Goal: Information Seeking & Learning: Check status

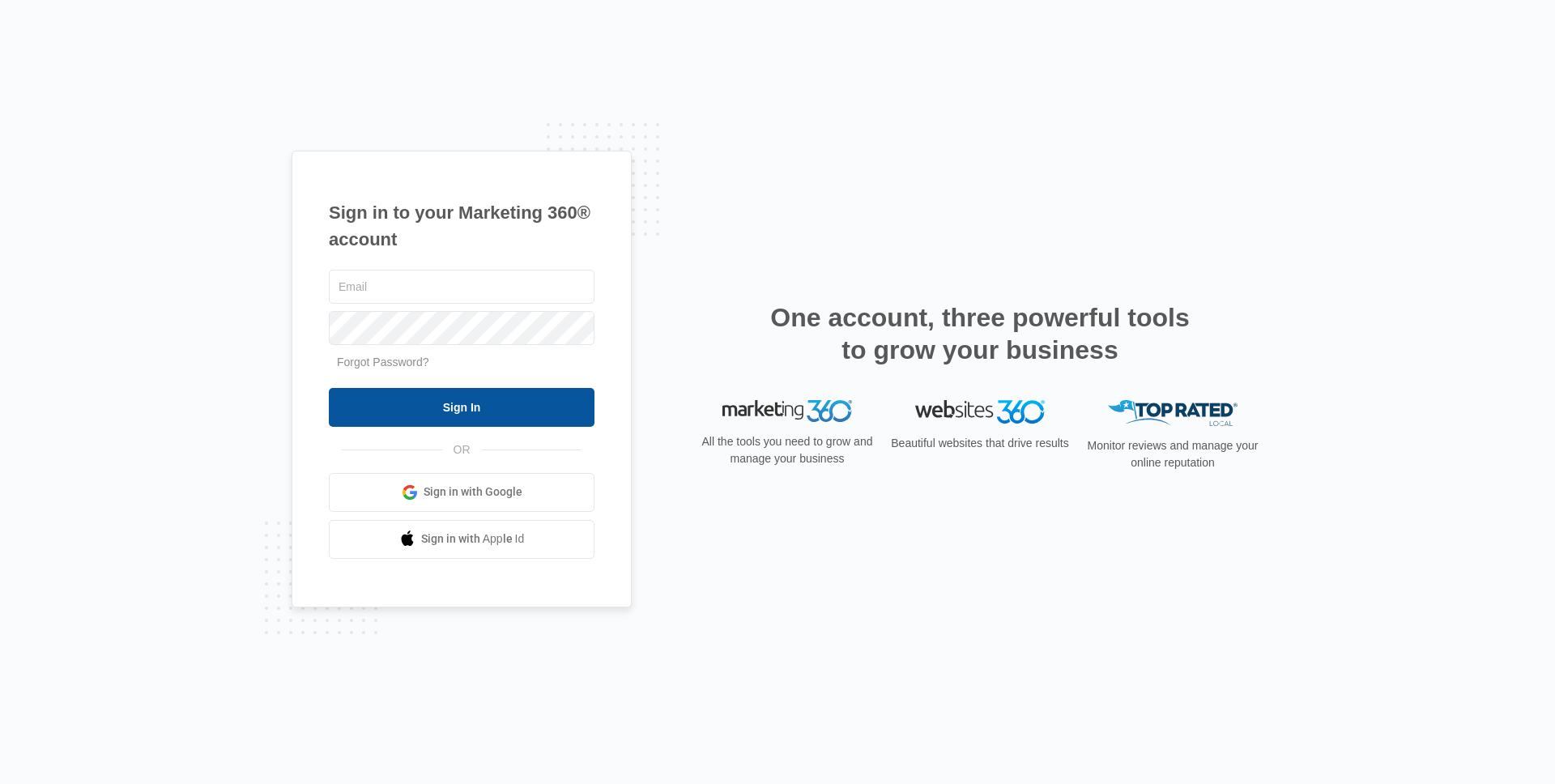
type input "[PERSON_NAME][EMAIL_ADDRESS][DOMAIN_NAME]"
click at [492, 420] on input "Sign In" at bounding box center [462, 407] width 266 height 39
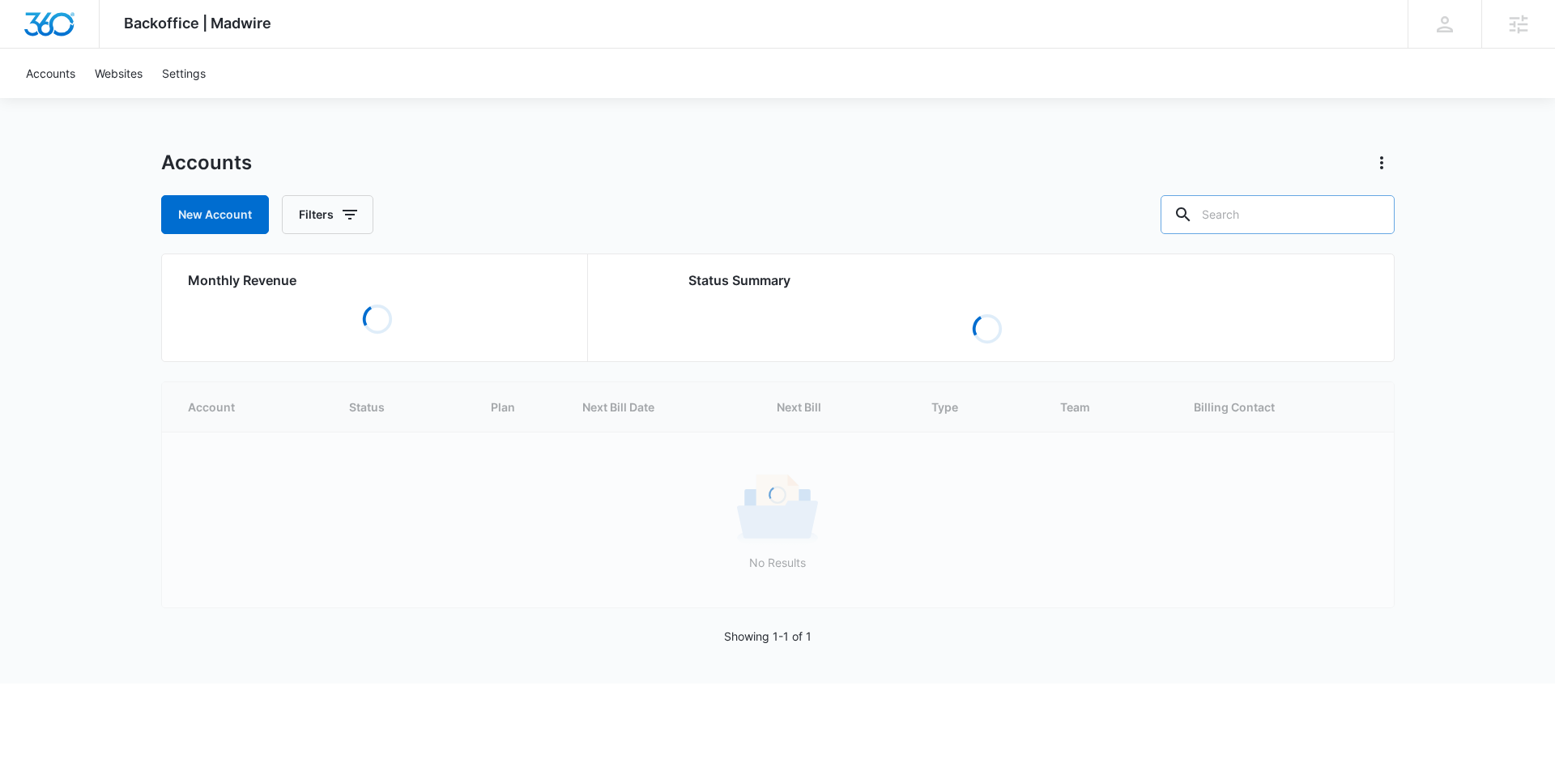
click at [1265, 209] on input "text" at bounding box center [1277, 215] width 234 height 39
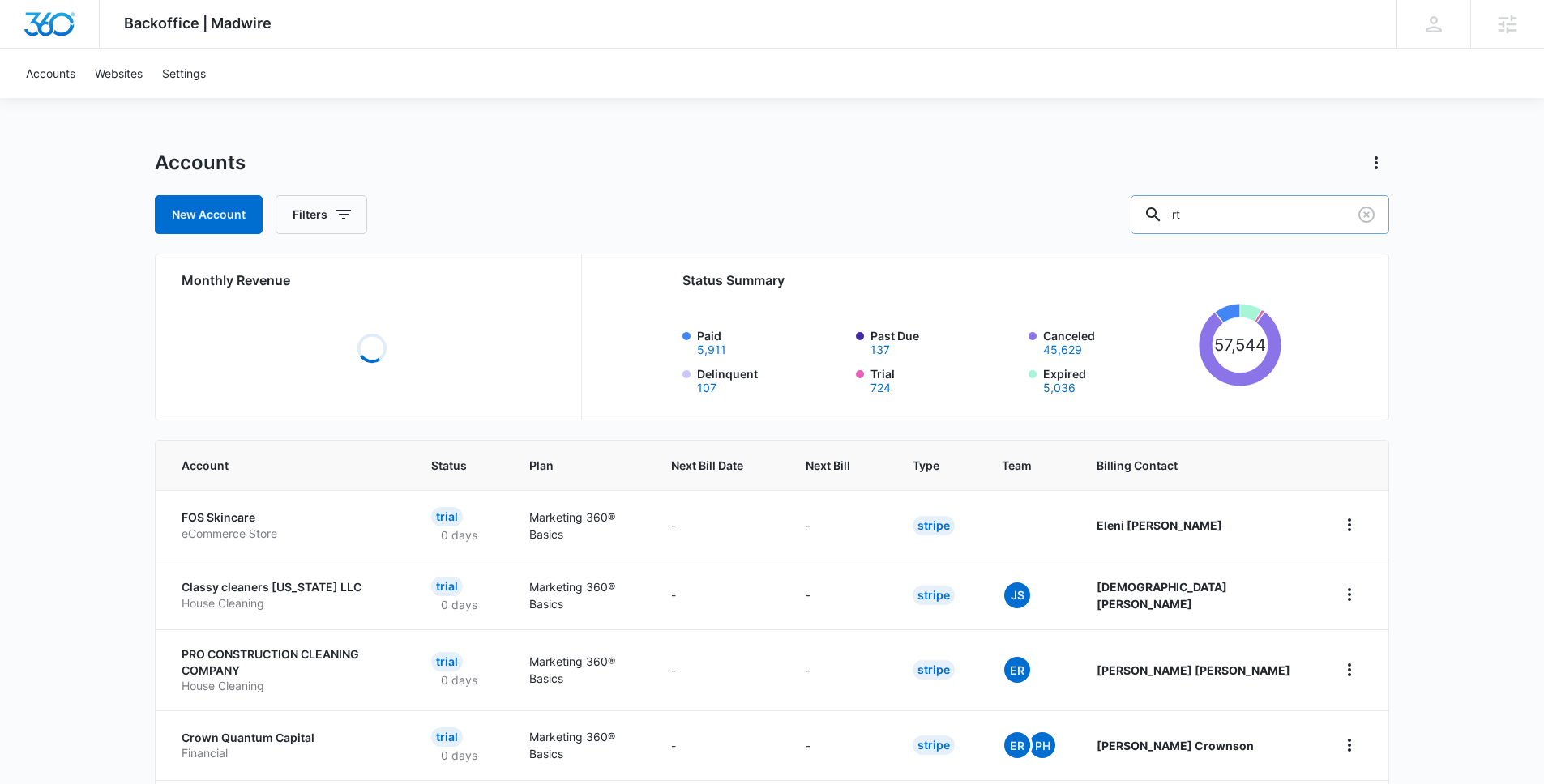
type input "r"
type input "travel"
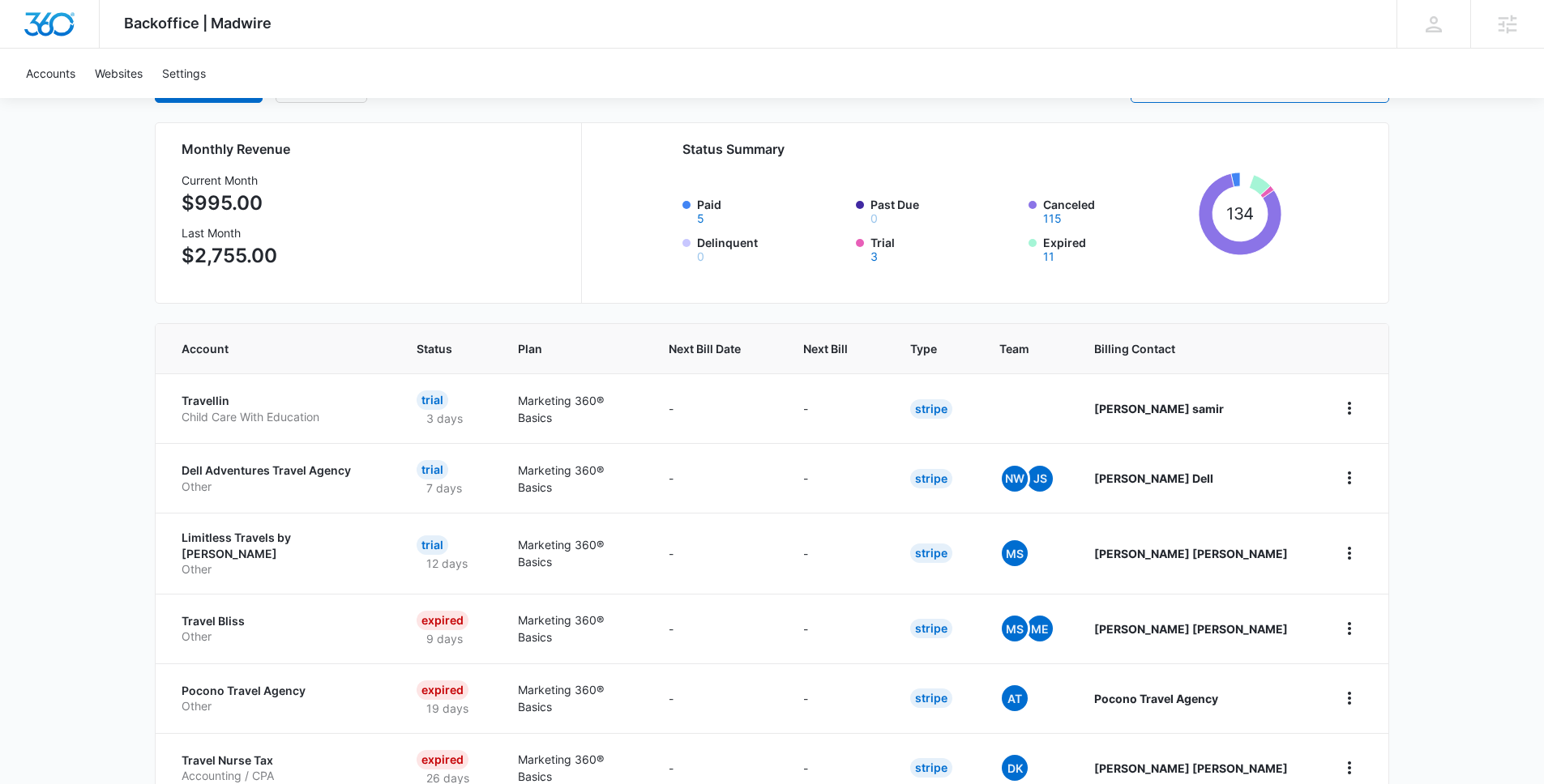
scroll to position [137, 0]
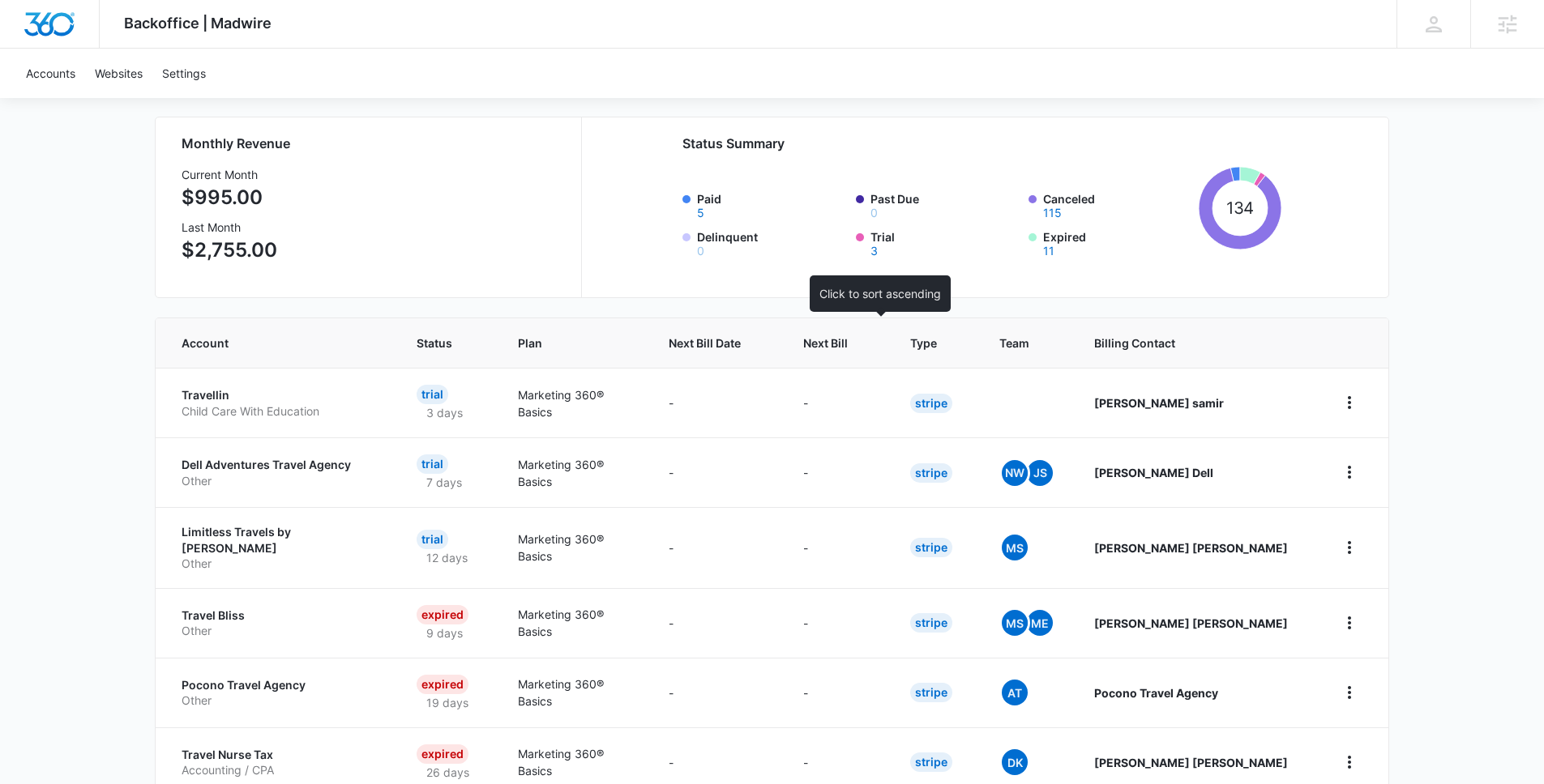
click at [871, 352] on th "Next Bill" at bounding box center [837, 343] width 107 height 50
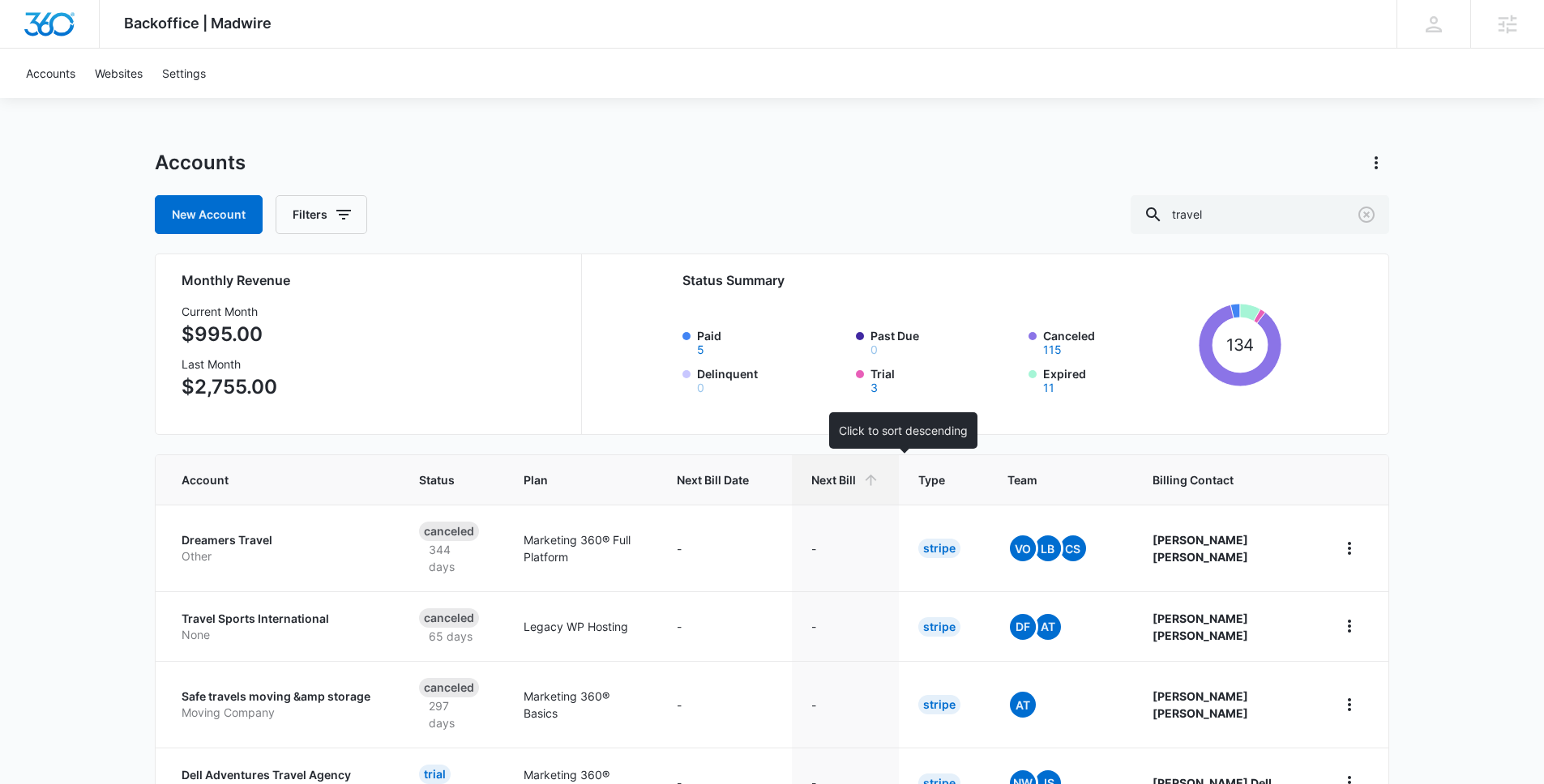
click at [856, 486] on span "Next Bill" at bounding box center [833, 480] width 45 height 17
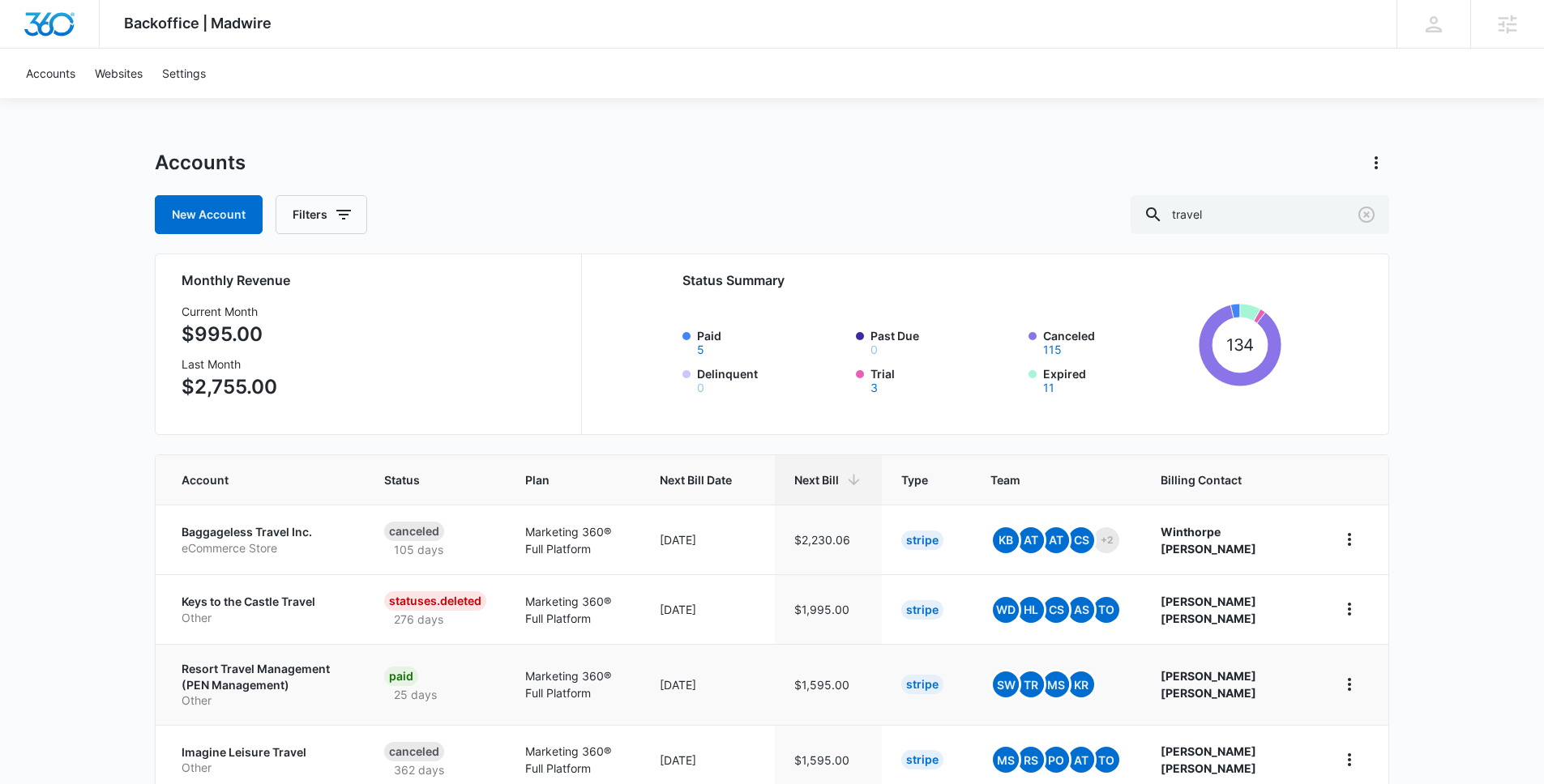
scroll to position [3, 0]
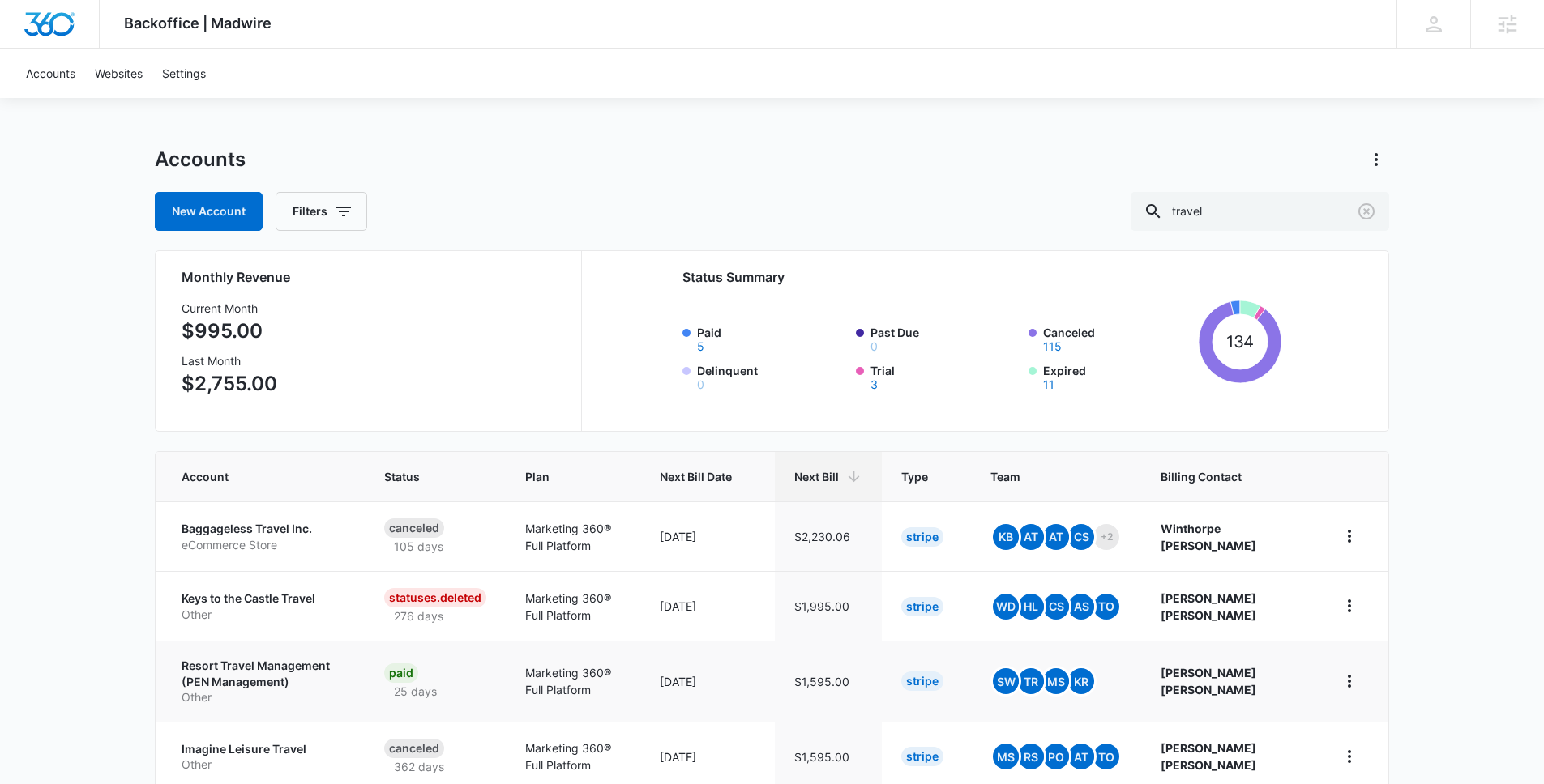
click at [249, 671] on p "Resort Travel Management (PEN Management)" at bounding box center [263, 673] width 164 height 31
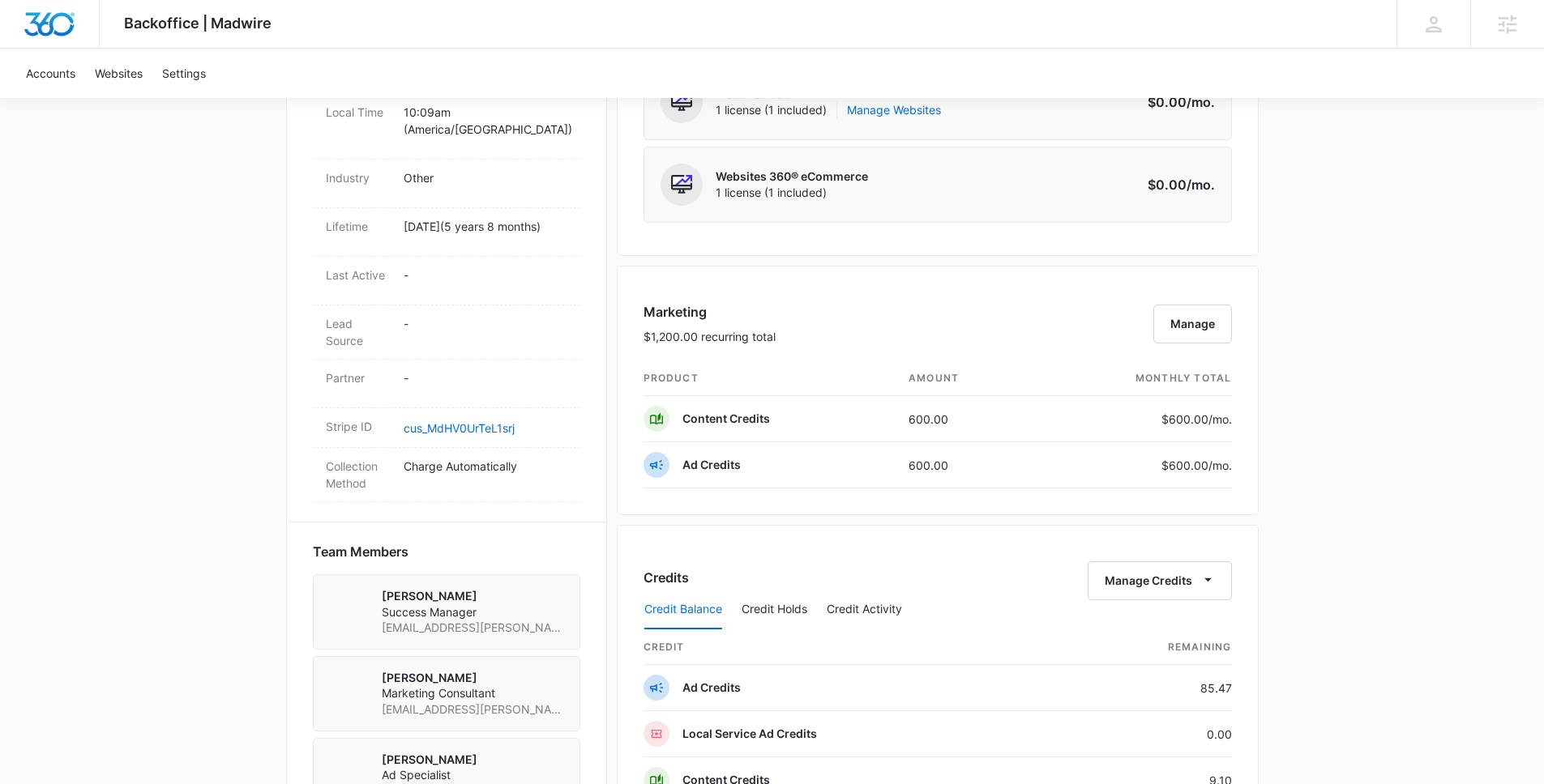
scroll to position [290, 0]
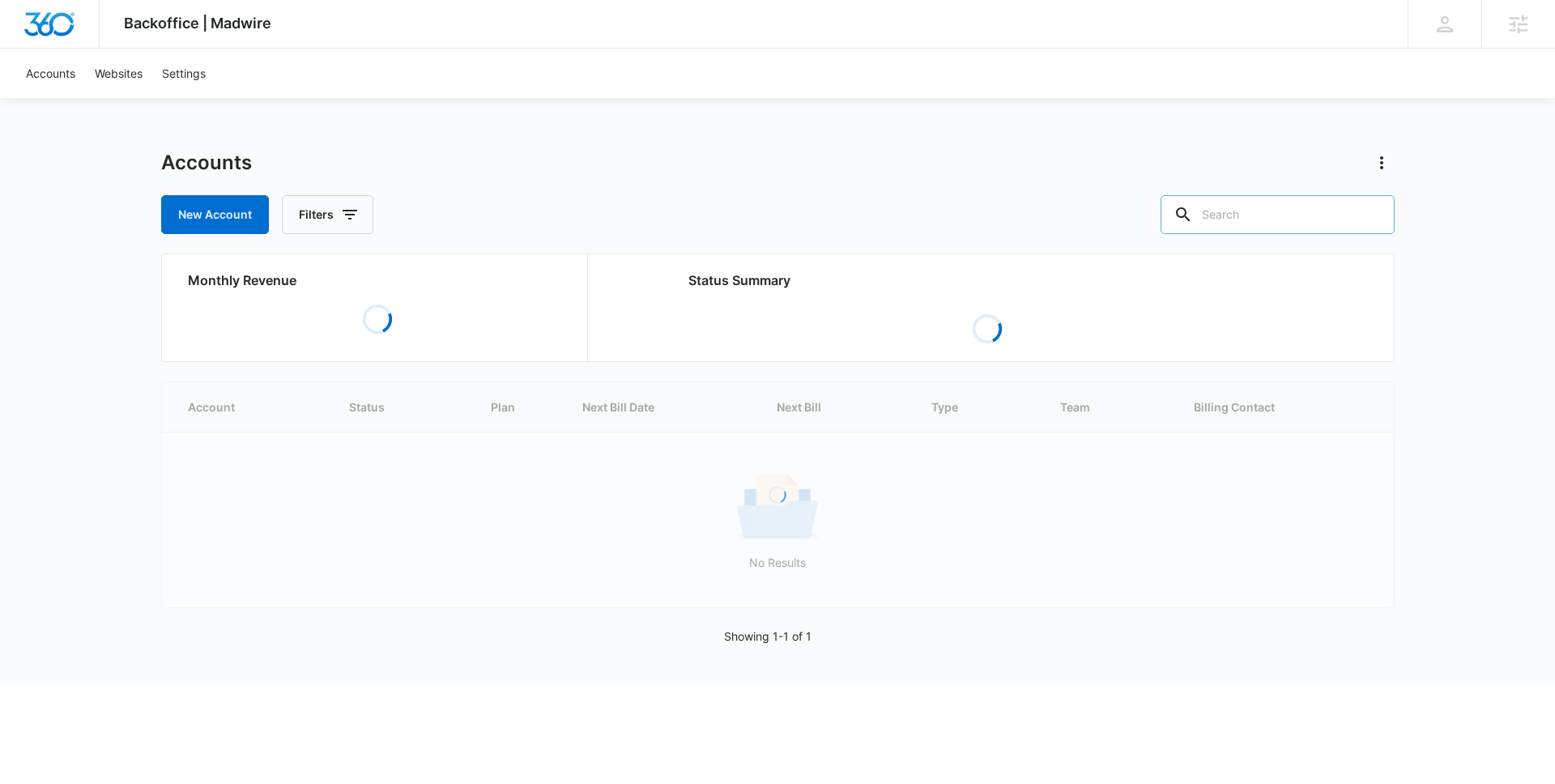
click at [1257, 217] on input "text" at bounding box center [1277, 215] width 234 height 39
type input "c"
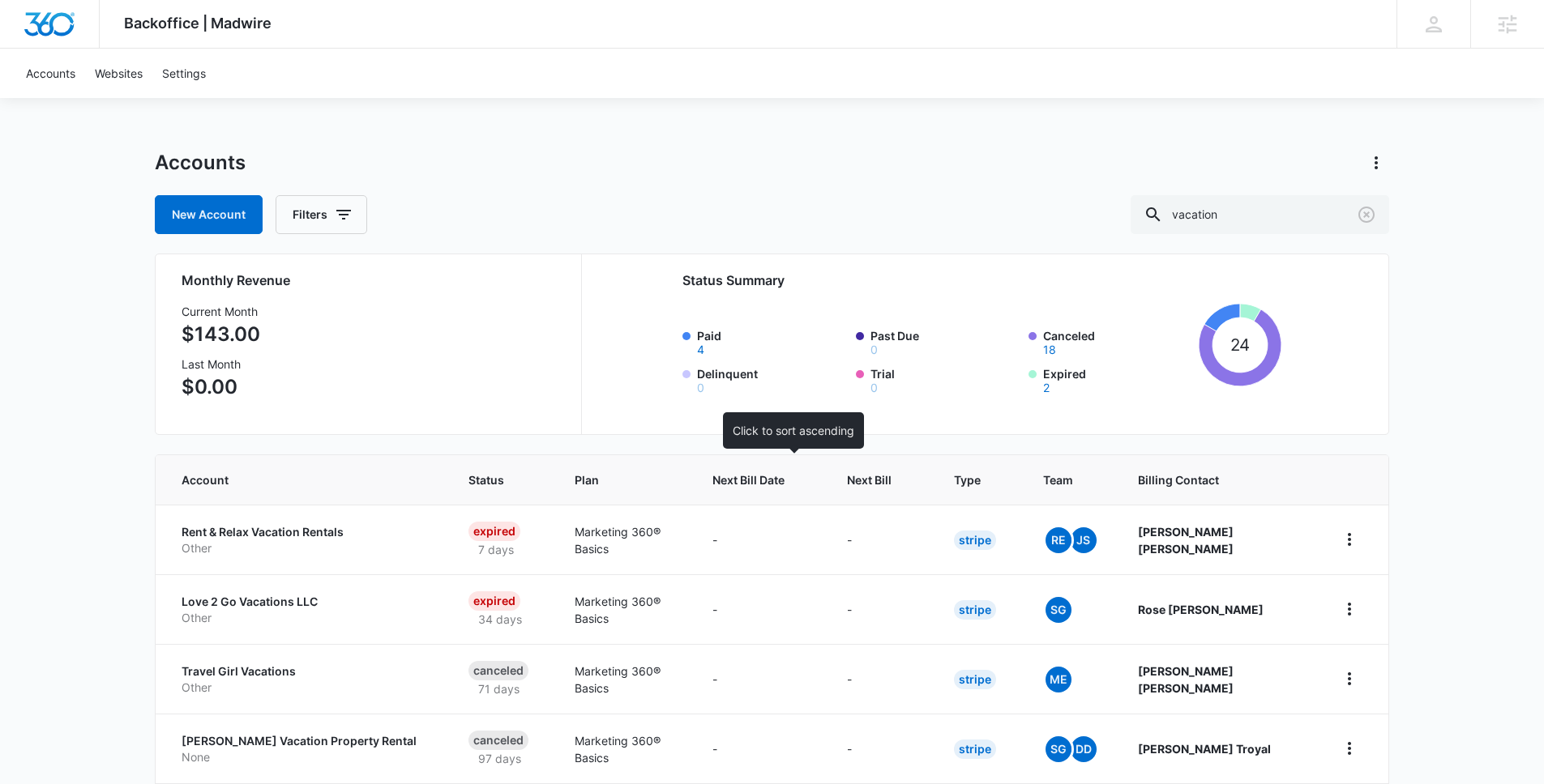
click at [784, 481] on span "Next Bill Date" at bounding box center [748, 480] width 73 height 17
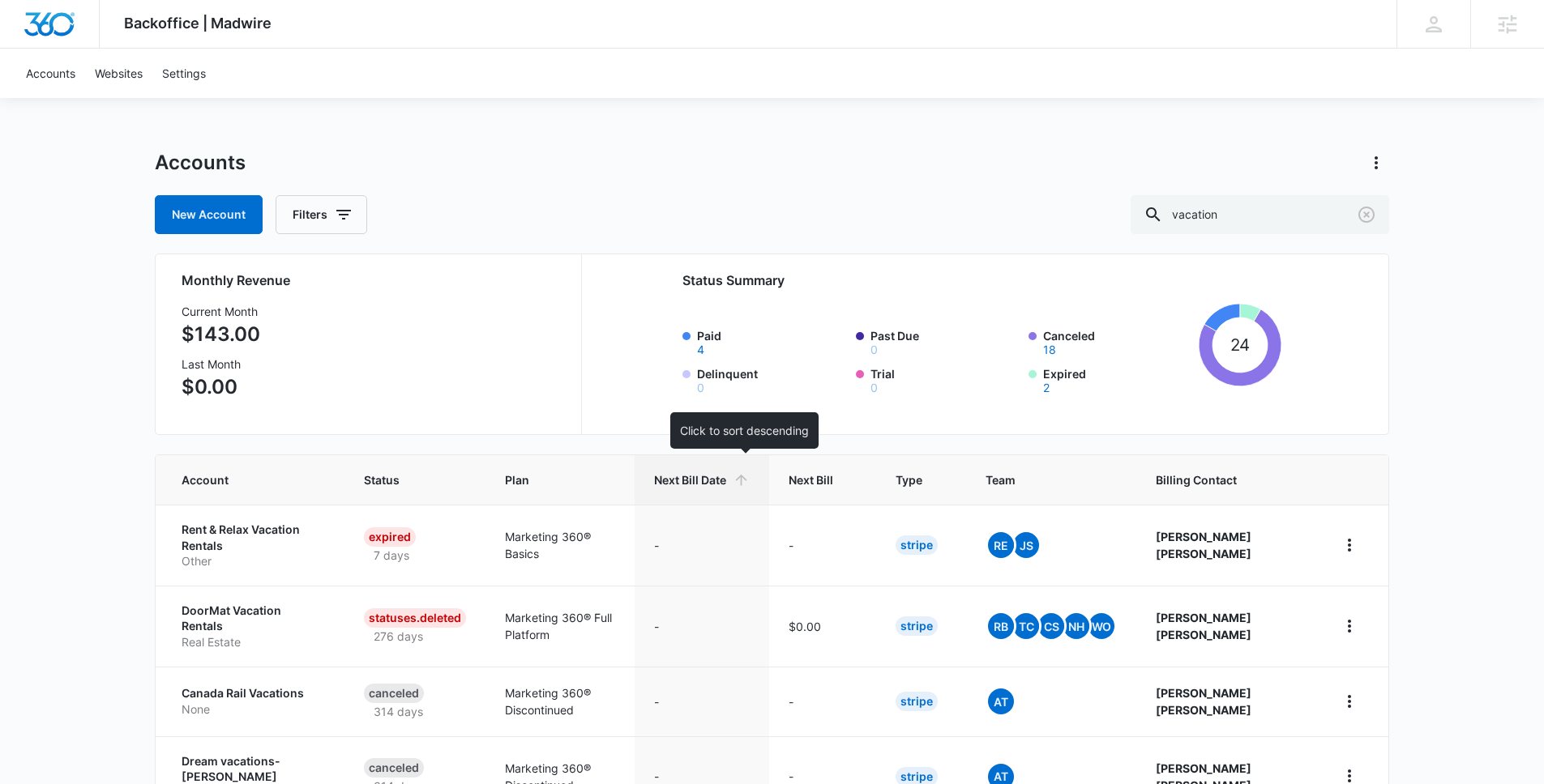
click at [769, 481] on th "Next Bill Date" at bounding box center [701, 480] width 135 height 50
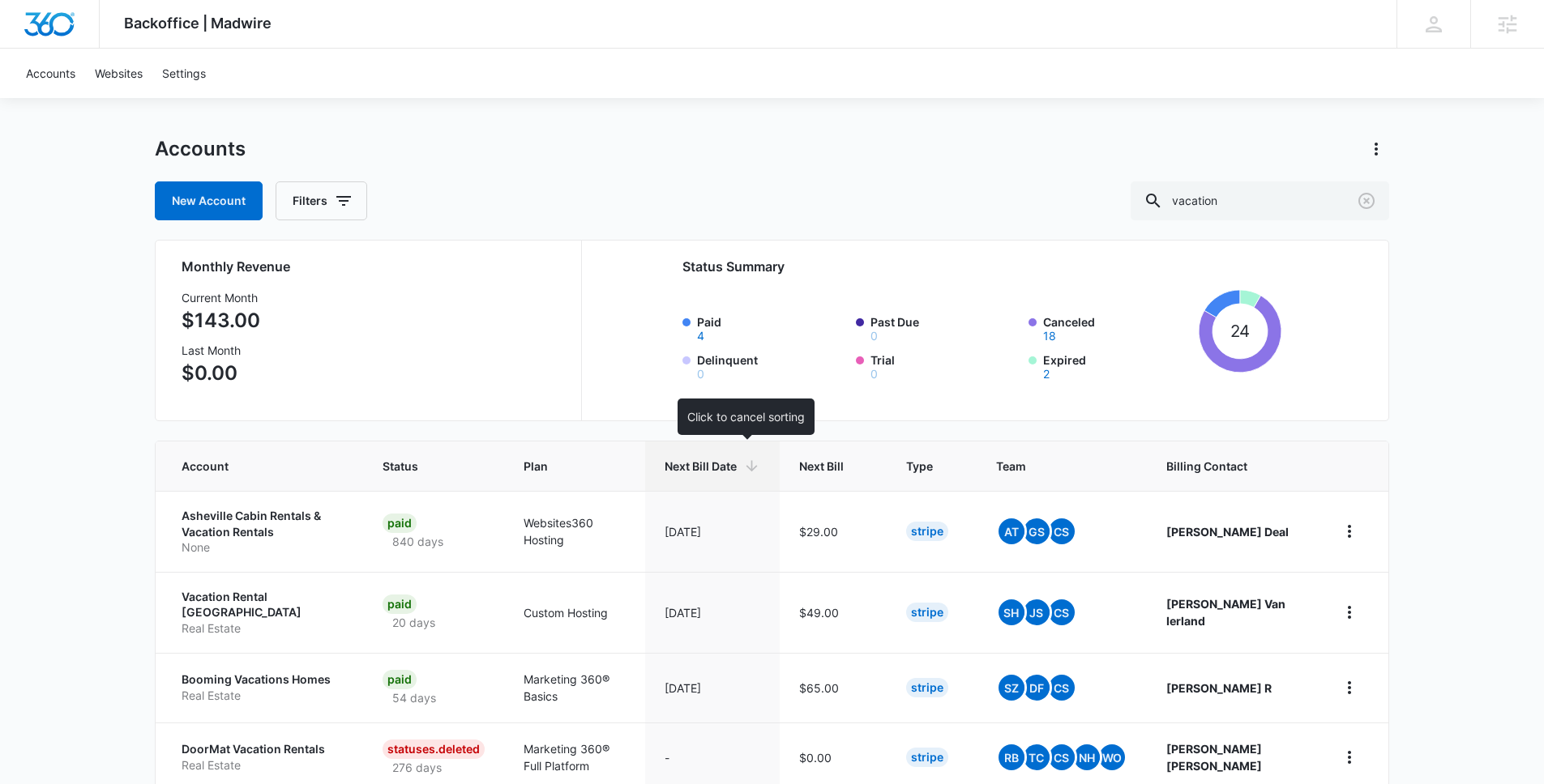
scroll to position [31, 0]
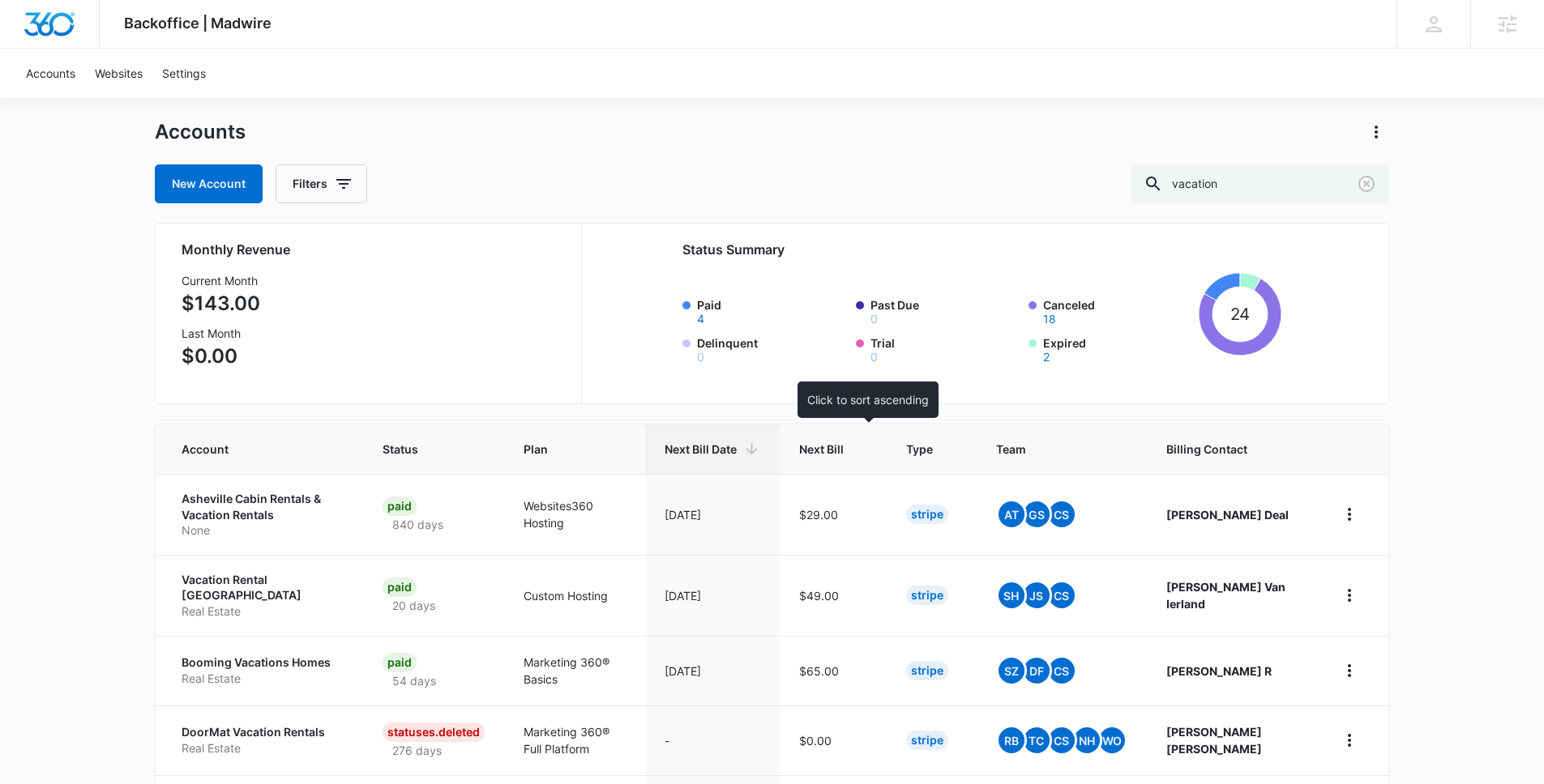
click at [844, 445] on span "Next Bill" at bounding box center [821, 449] width 45 height 17
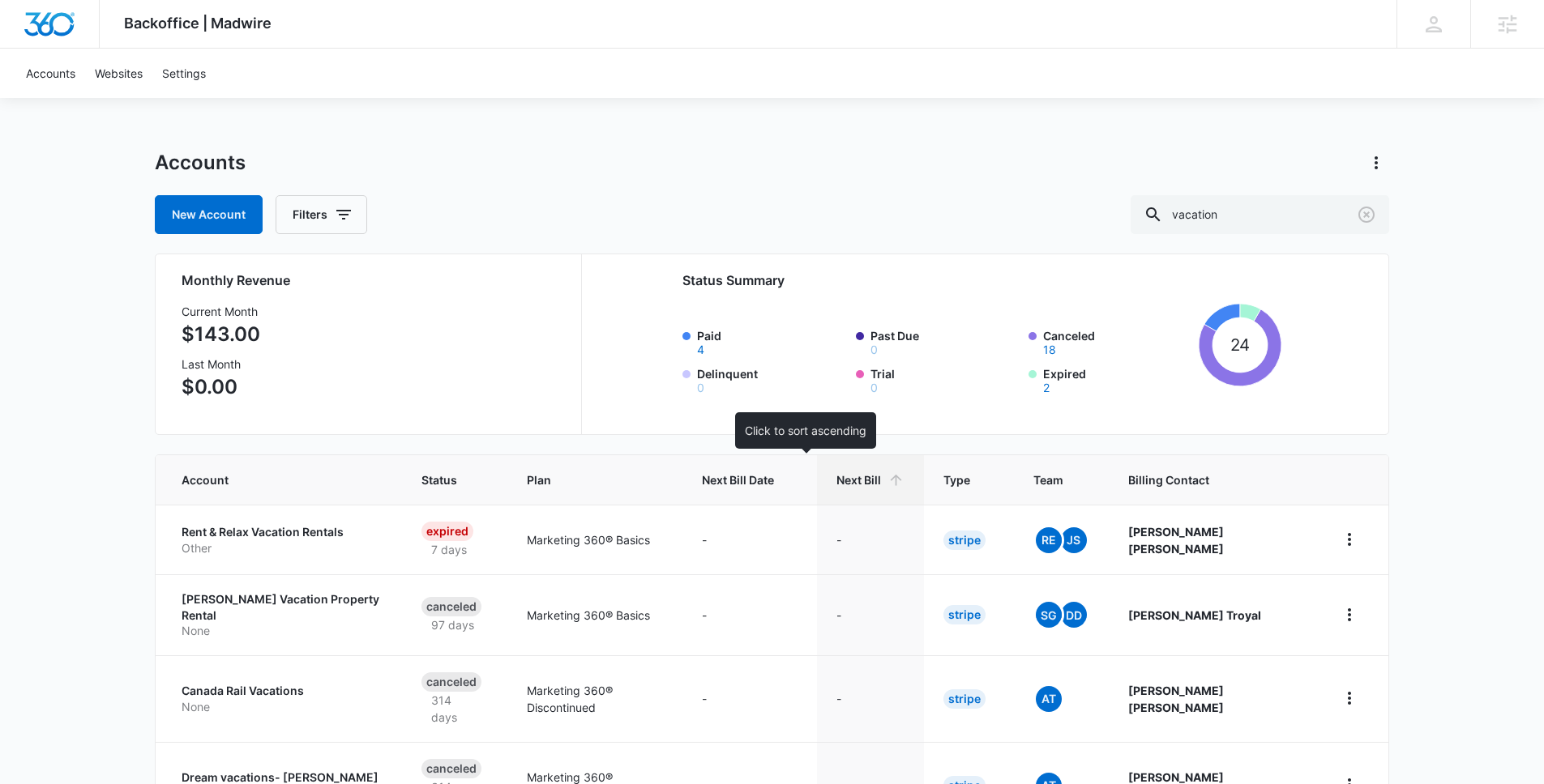
click at [798, 475] on div "Next Bill Date" at bounding box center [749, 480] width 95 height 17
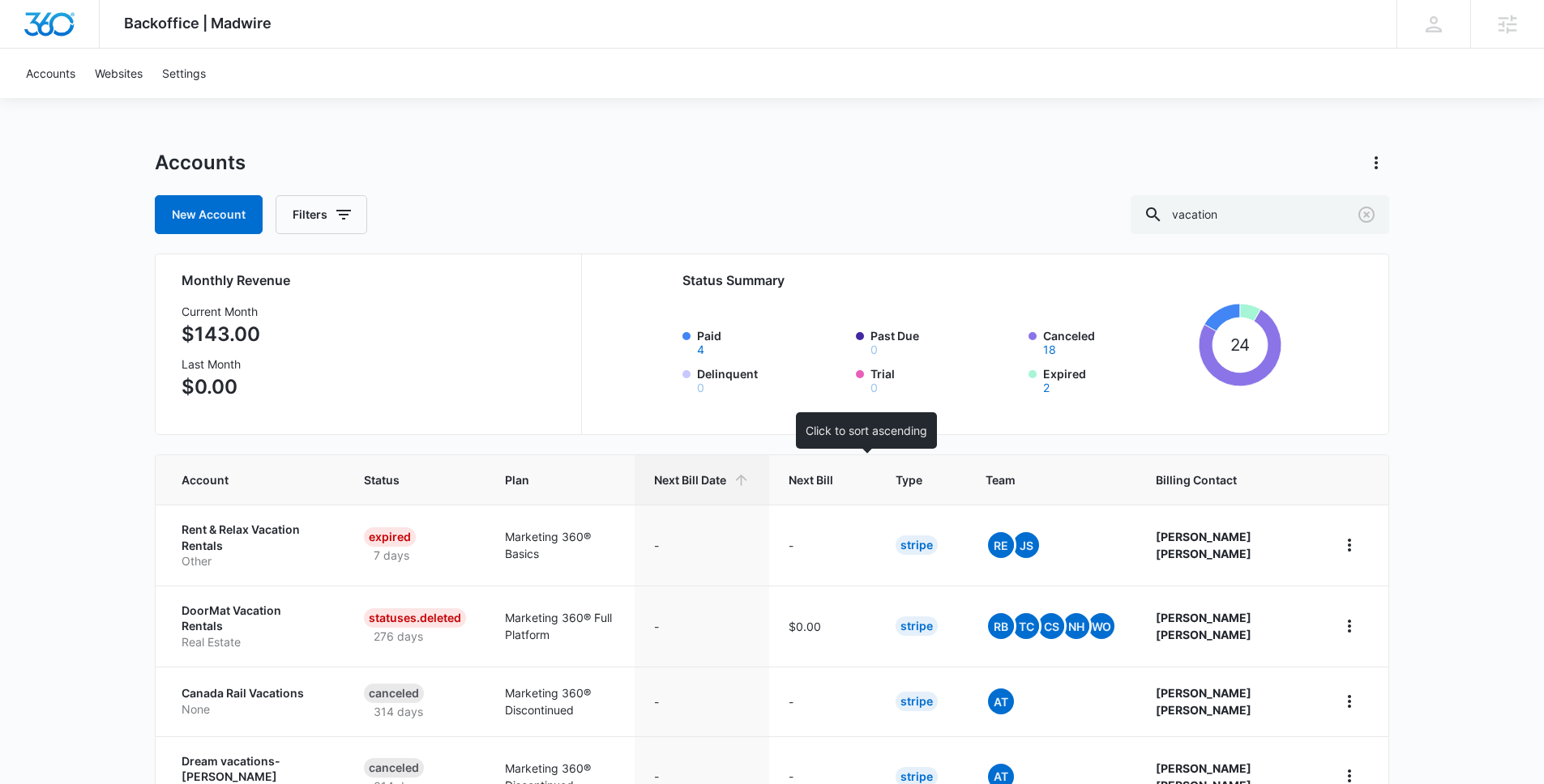
click at [833, 477] on span "Next Bill" at bounding box center [810, 480] width 45 height 17
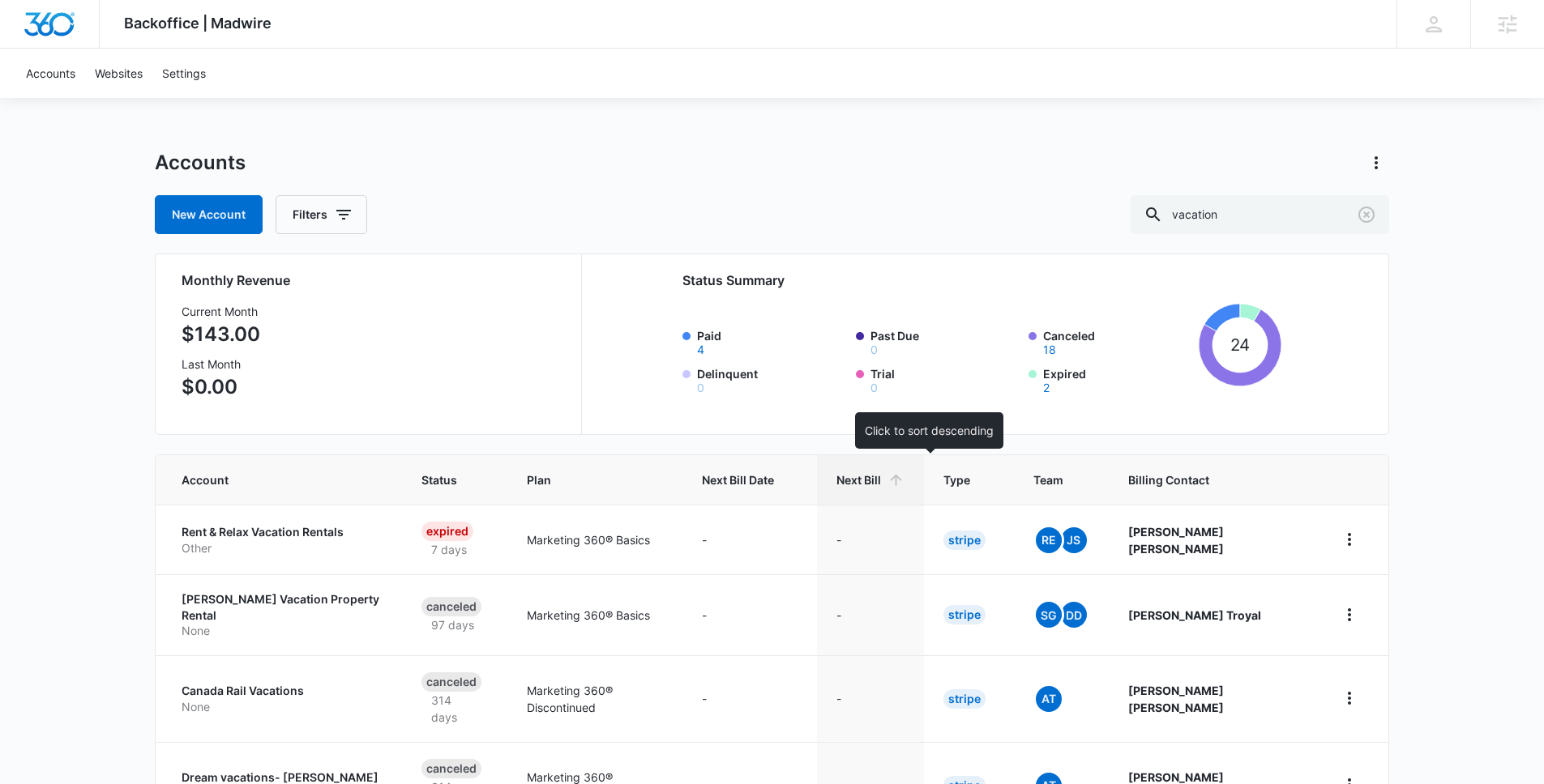
click at [881, 475] on span "Next Bill" at bounding box center [858, 480] width 45 height 17
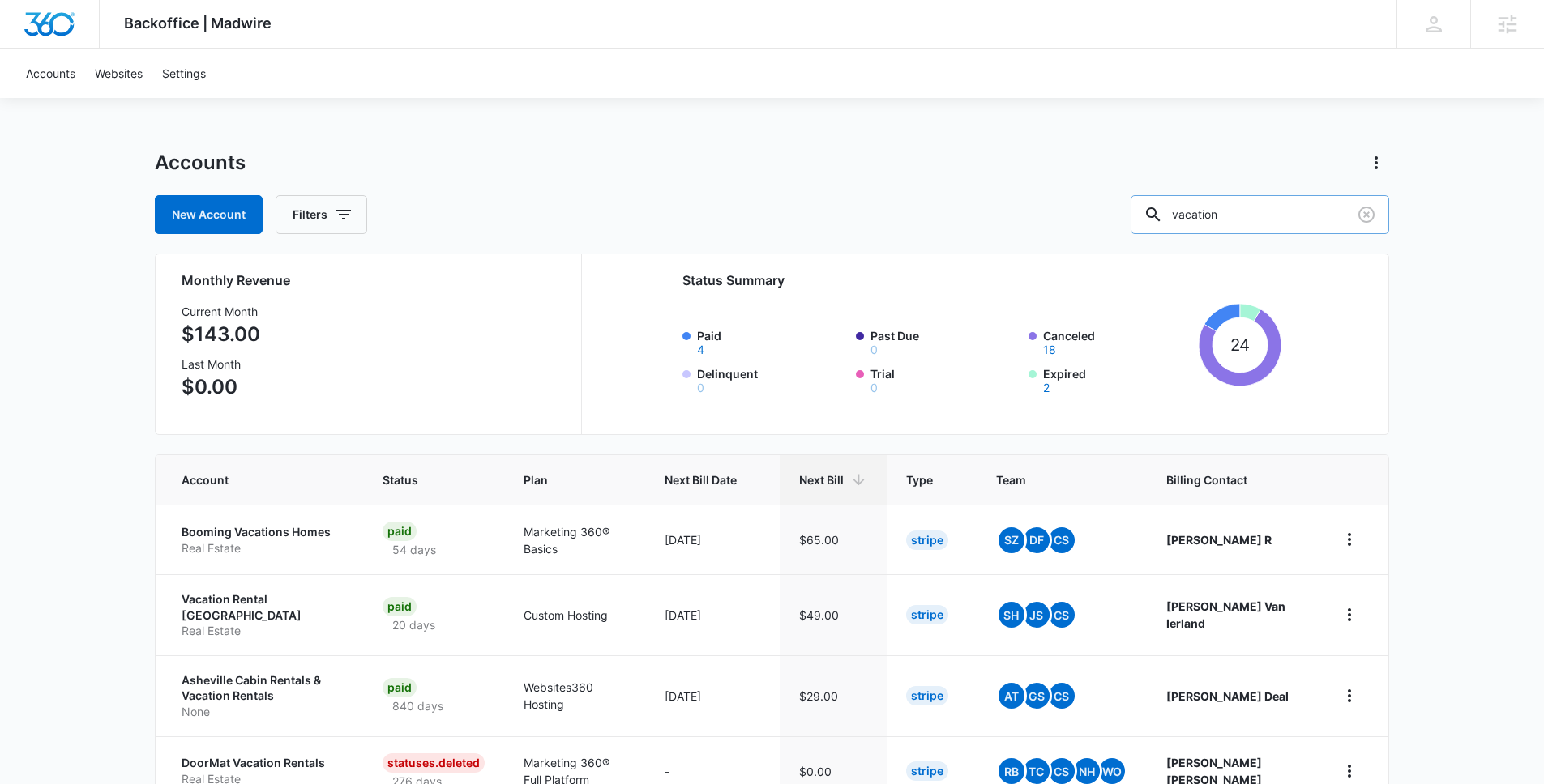
click at [1243, 211] on input "vacation" at bounding box center [1260, 215] width 259 height 39
type input "adventures"
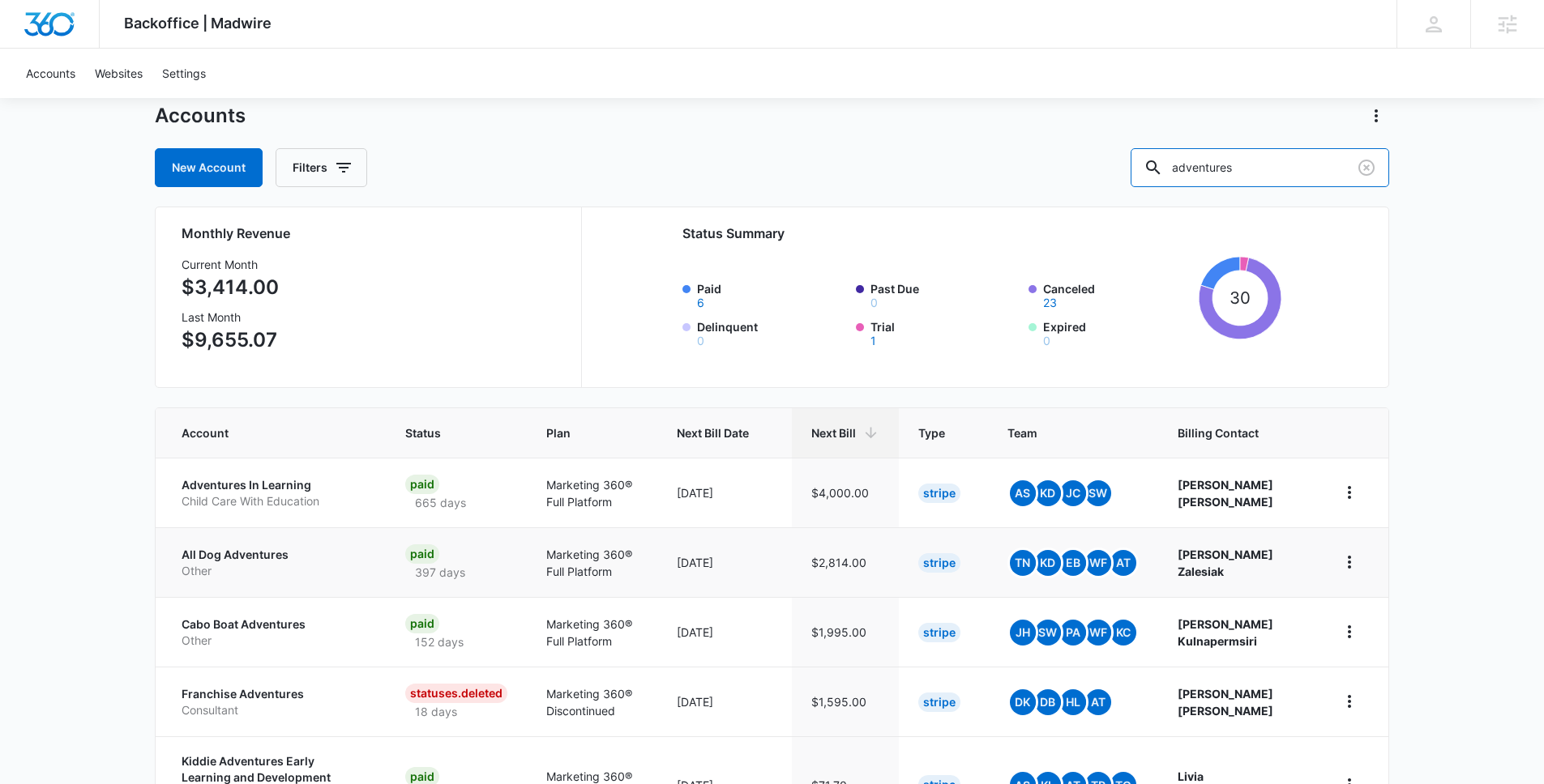
scroll to position [65, 0]
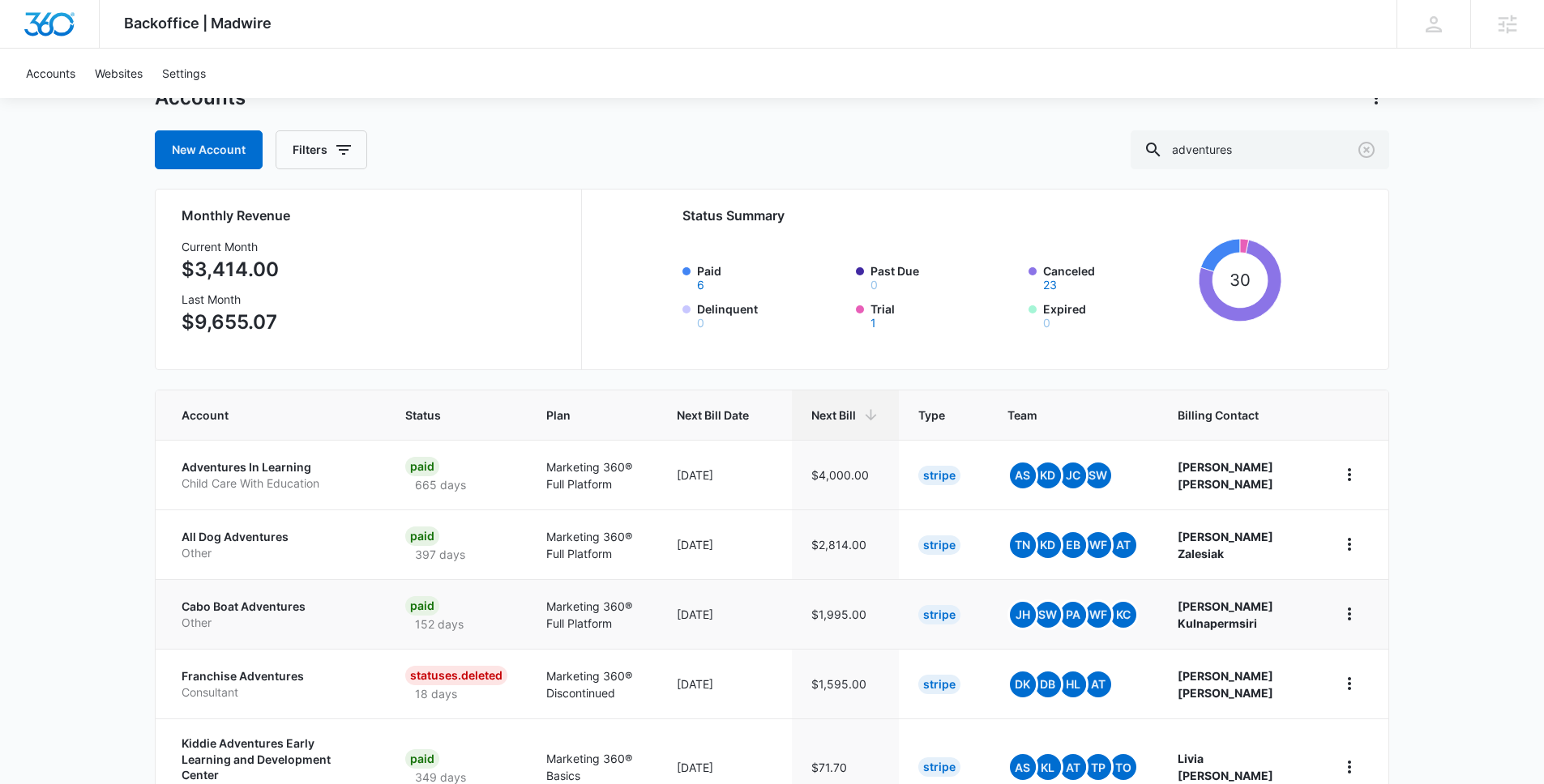
click at [284, 605] on p "Cabo Boat Adventures" at bounding box center [274, 607] width 185 height 16
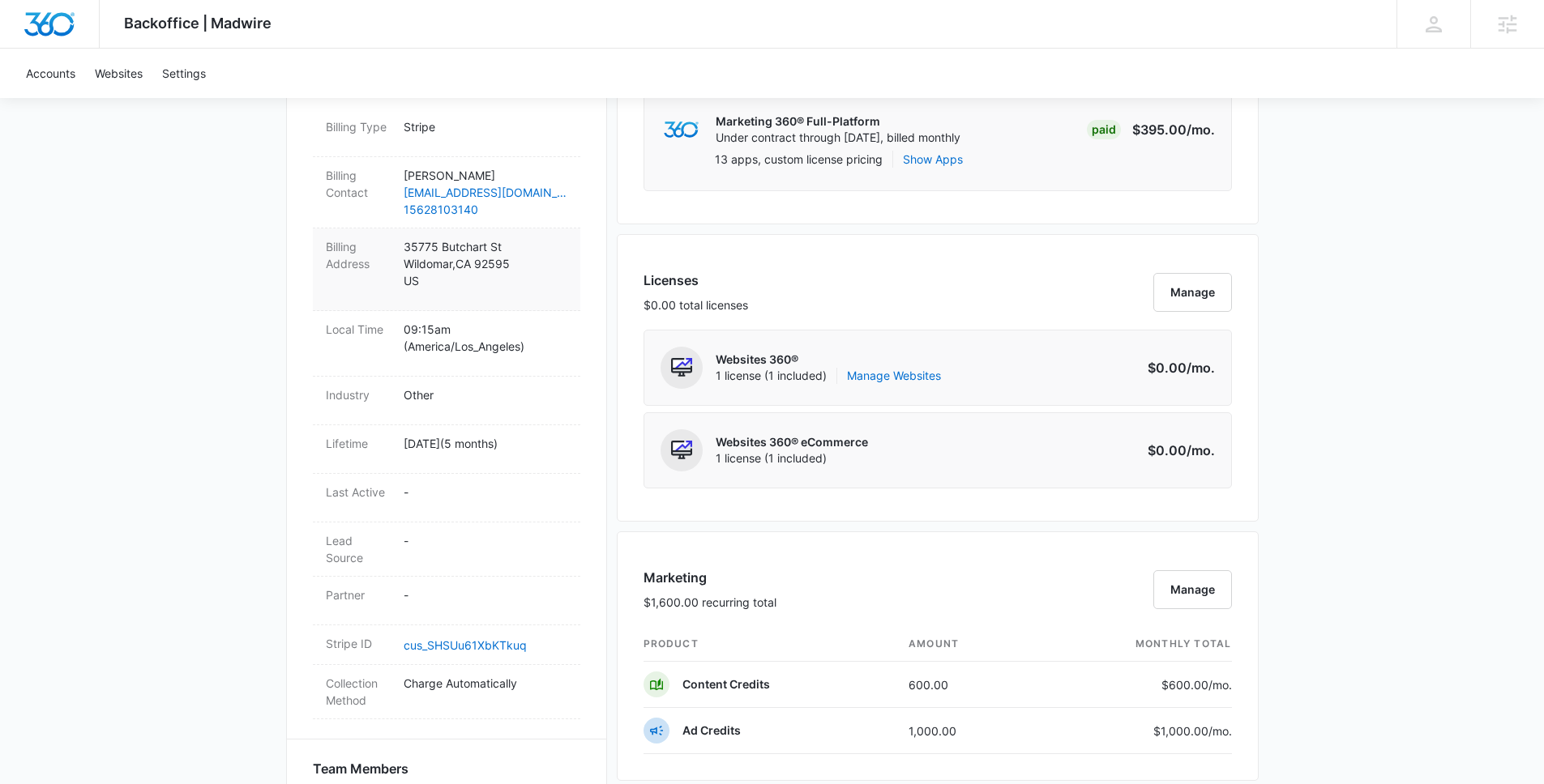
scroll to position [257, 0]
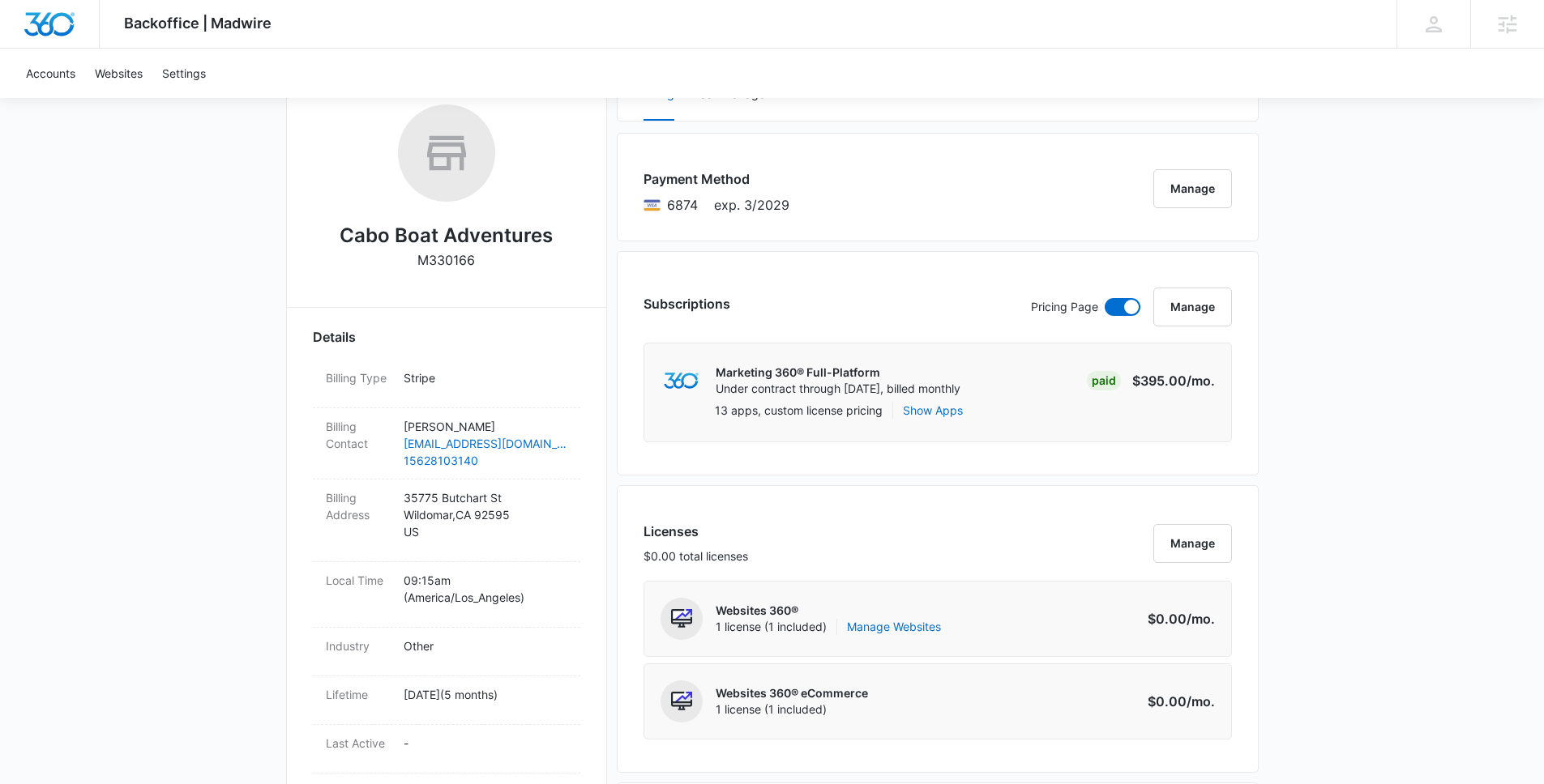
click at [395, 223] on h2 "Cabo Boat Adventures" at bounding box center [446, 236] width 213 height 30
copy h2 "Cabo Boat Adventures"
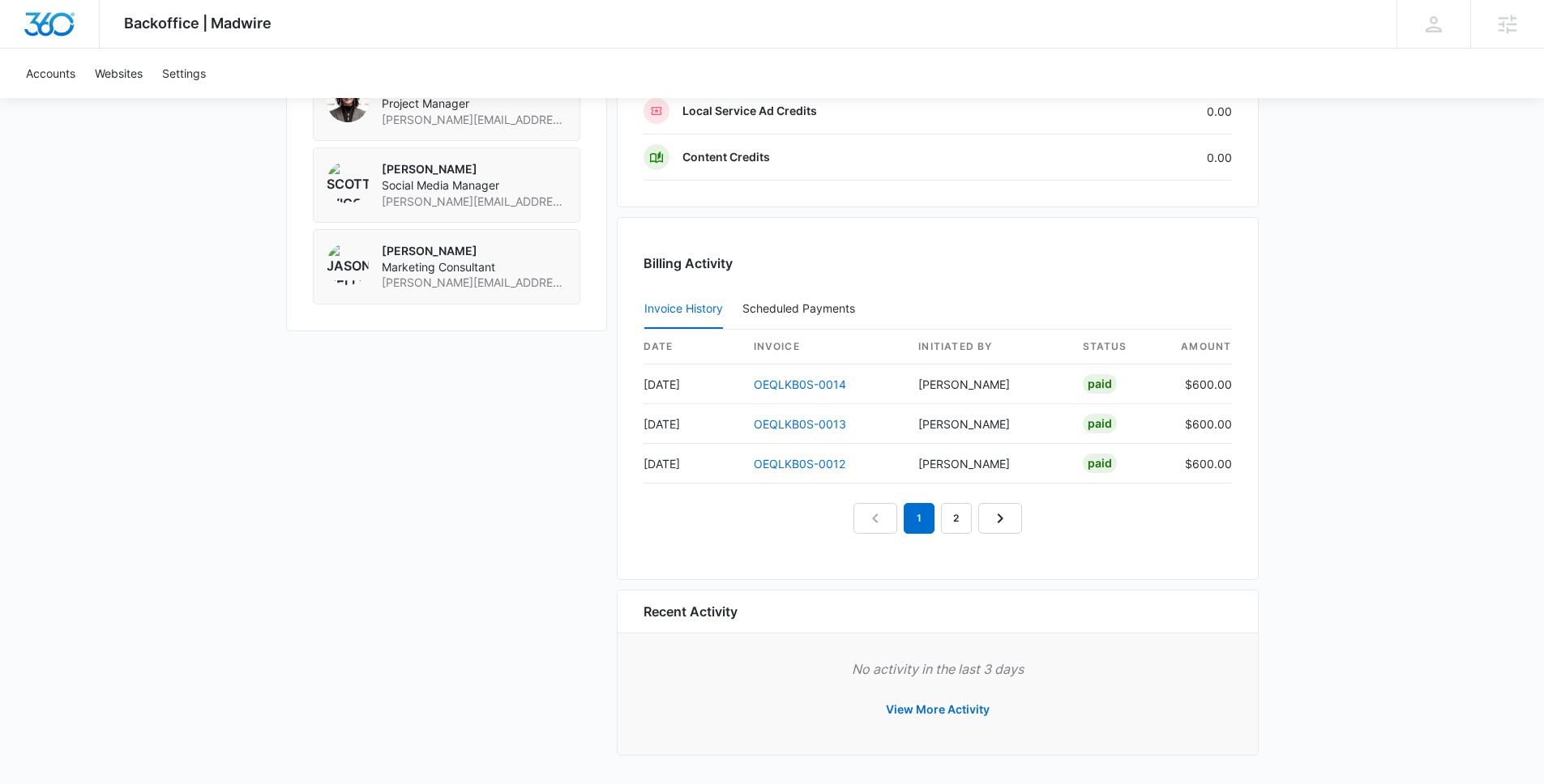
scroll to position [1398, 0]
click at [956, 518] on link "2" at bounding box center [956, 516] width 31 height 31
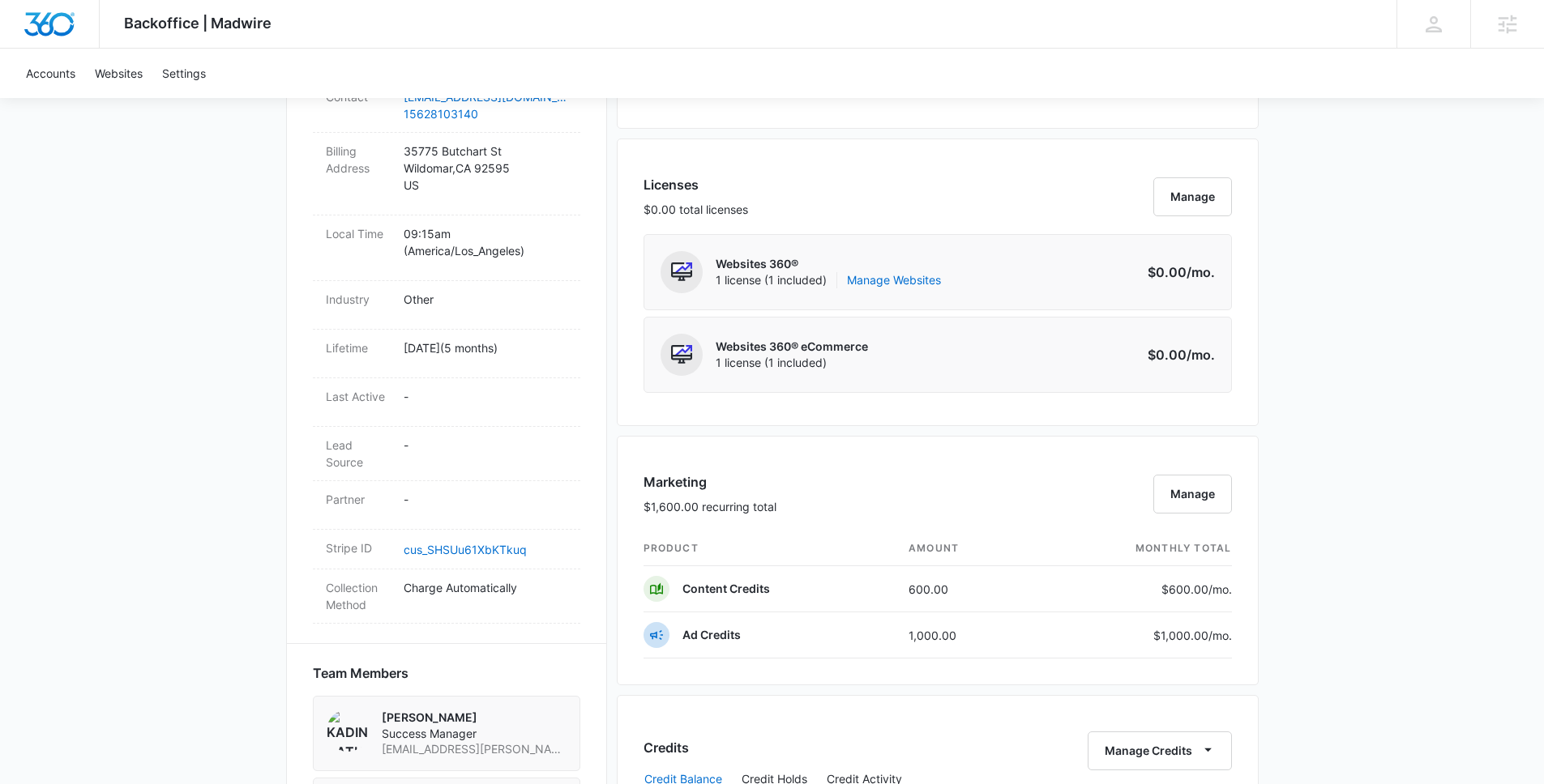
scroll to position [0, 0]
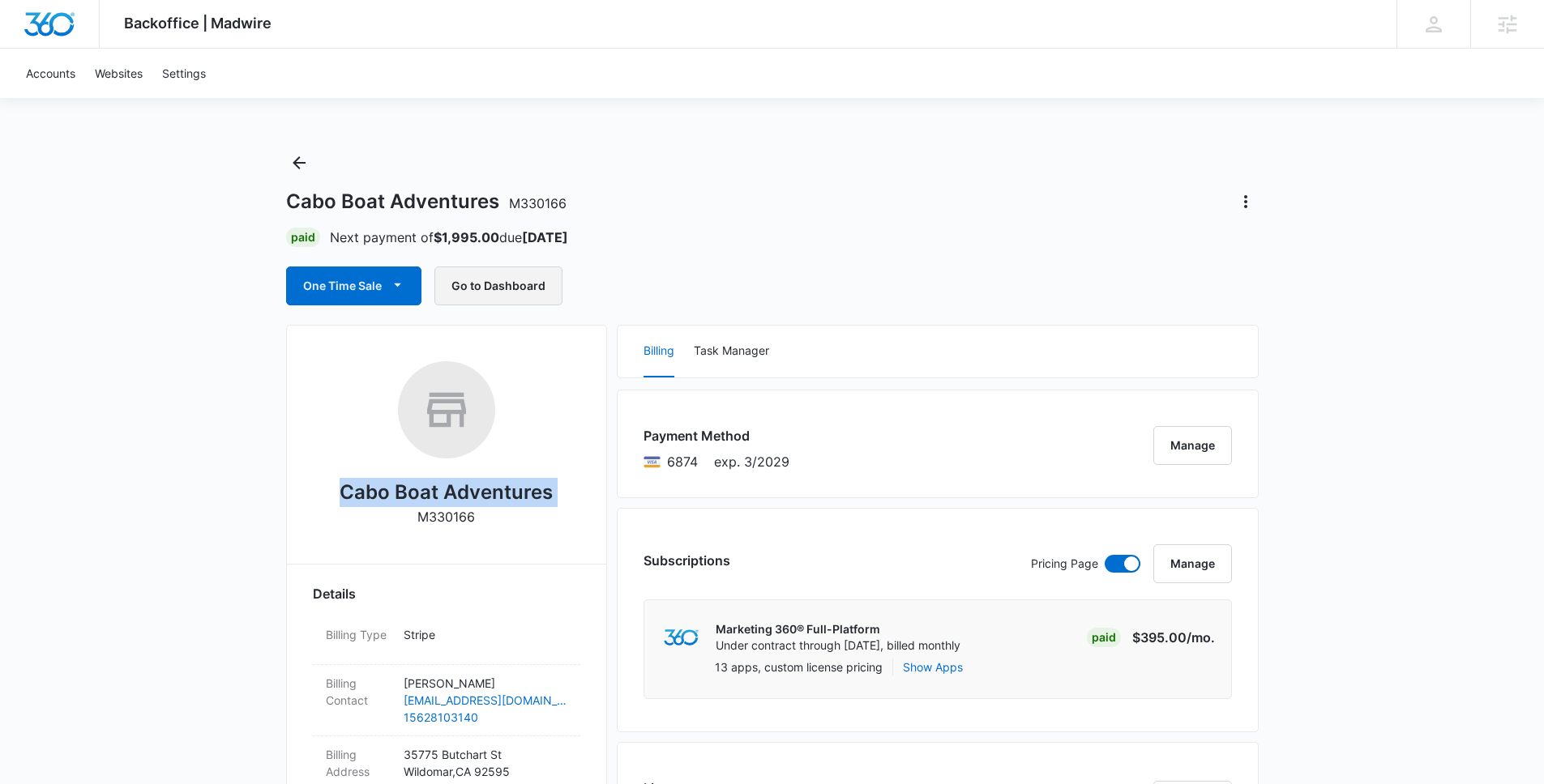
click at [481, 287] on button "Go to Dashboard" at bounding box center [498, 285] width 128 height 39
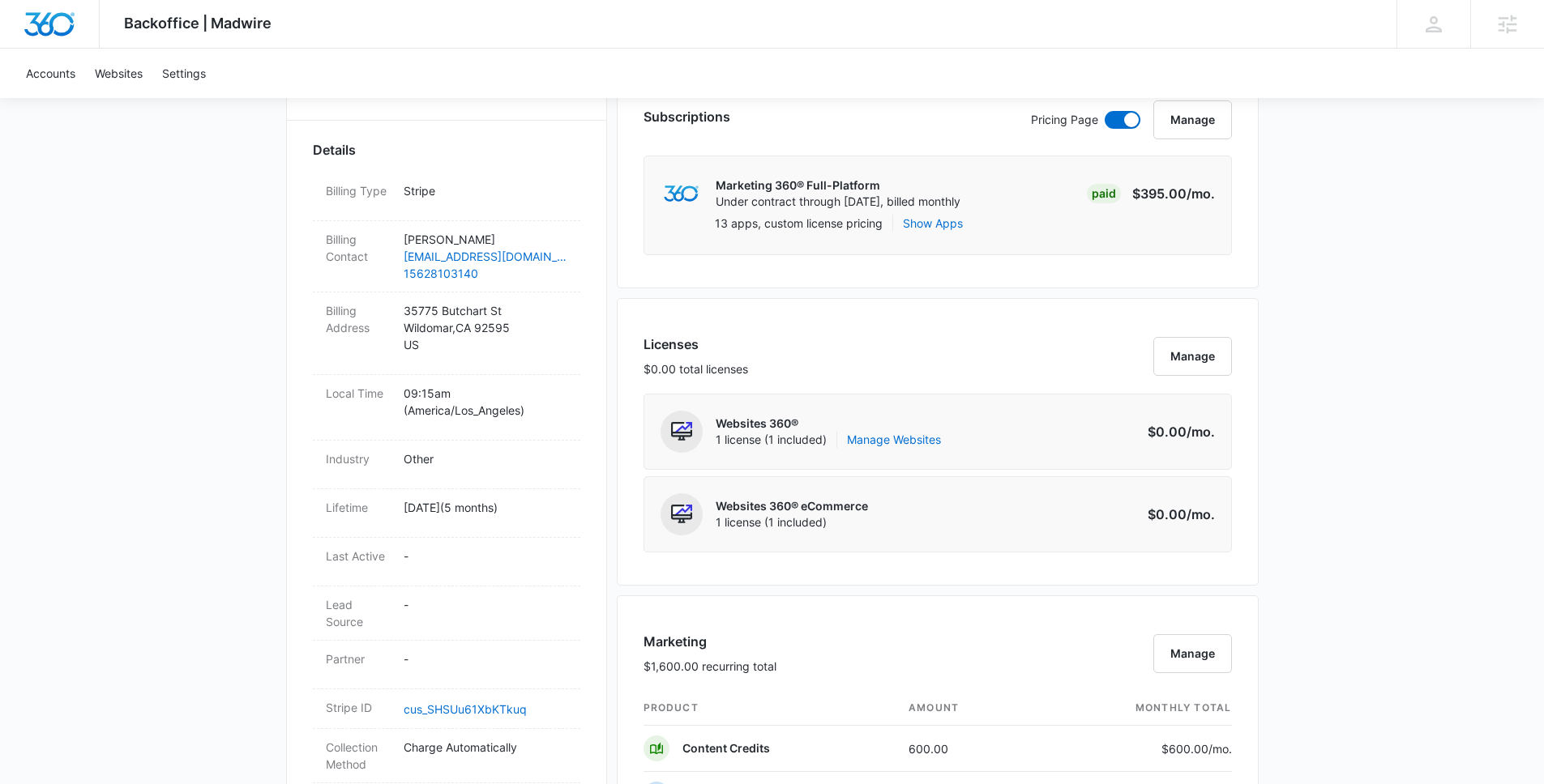
scroll to position [159, 0]
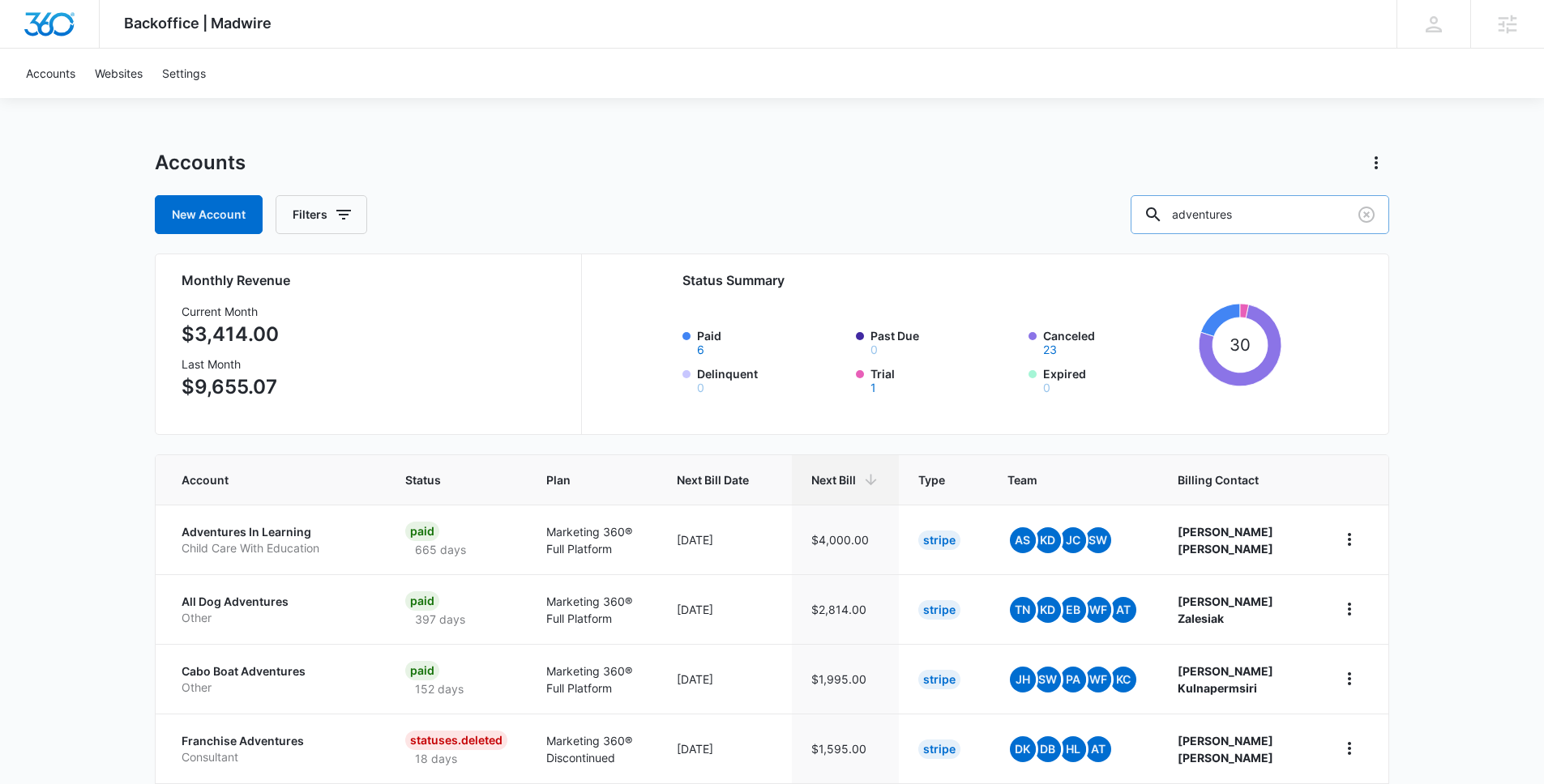
click at [1299, 217] on input "adventures" at bounding box center [1260, 215] width 259 height 39
type input "trip"
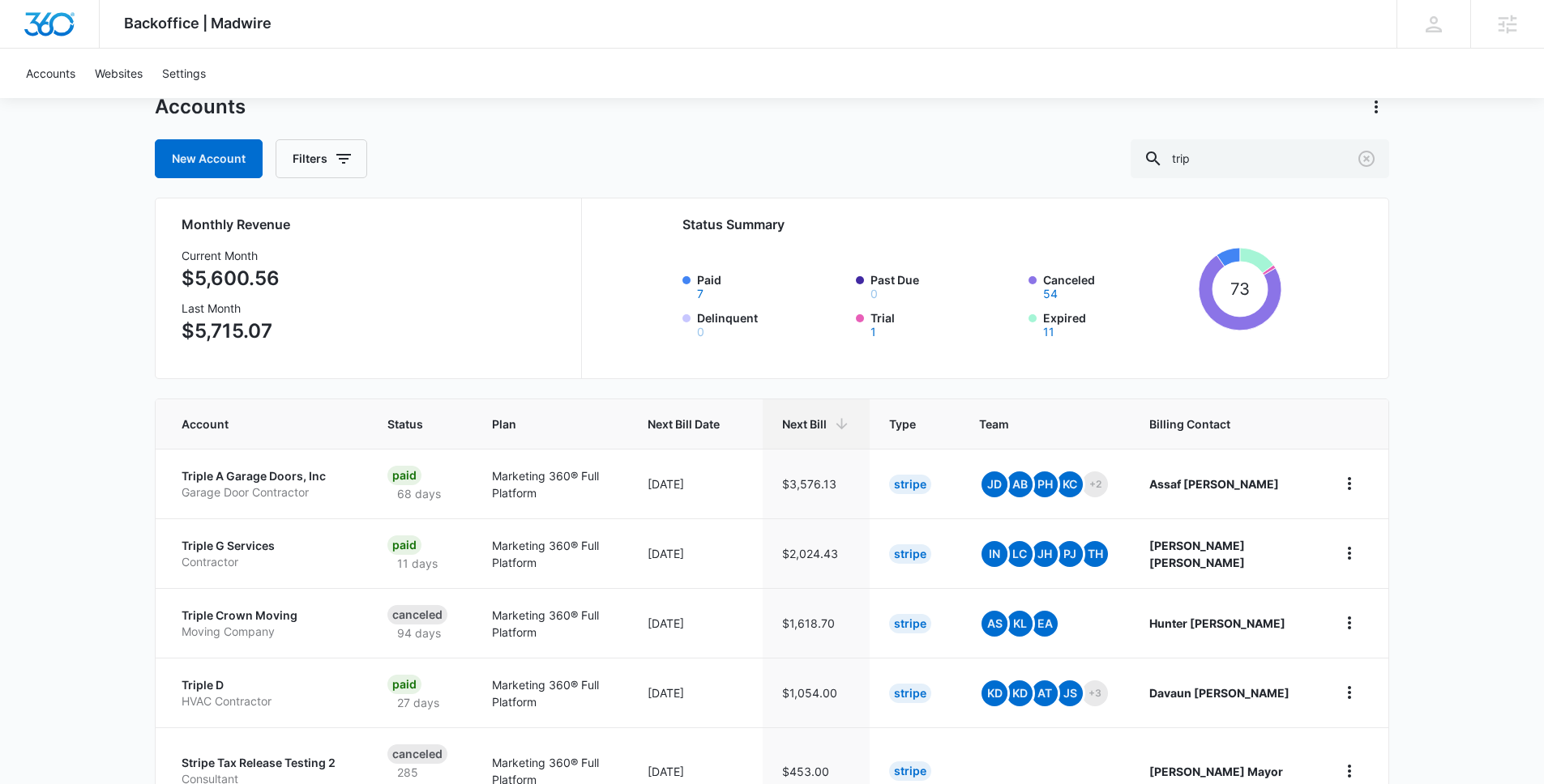
scroll to position [59, 0]
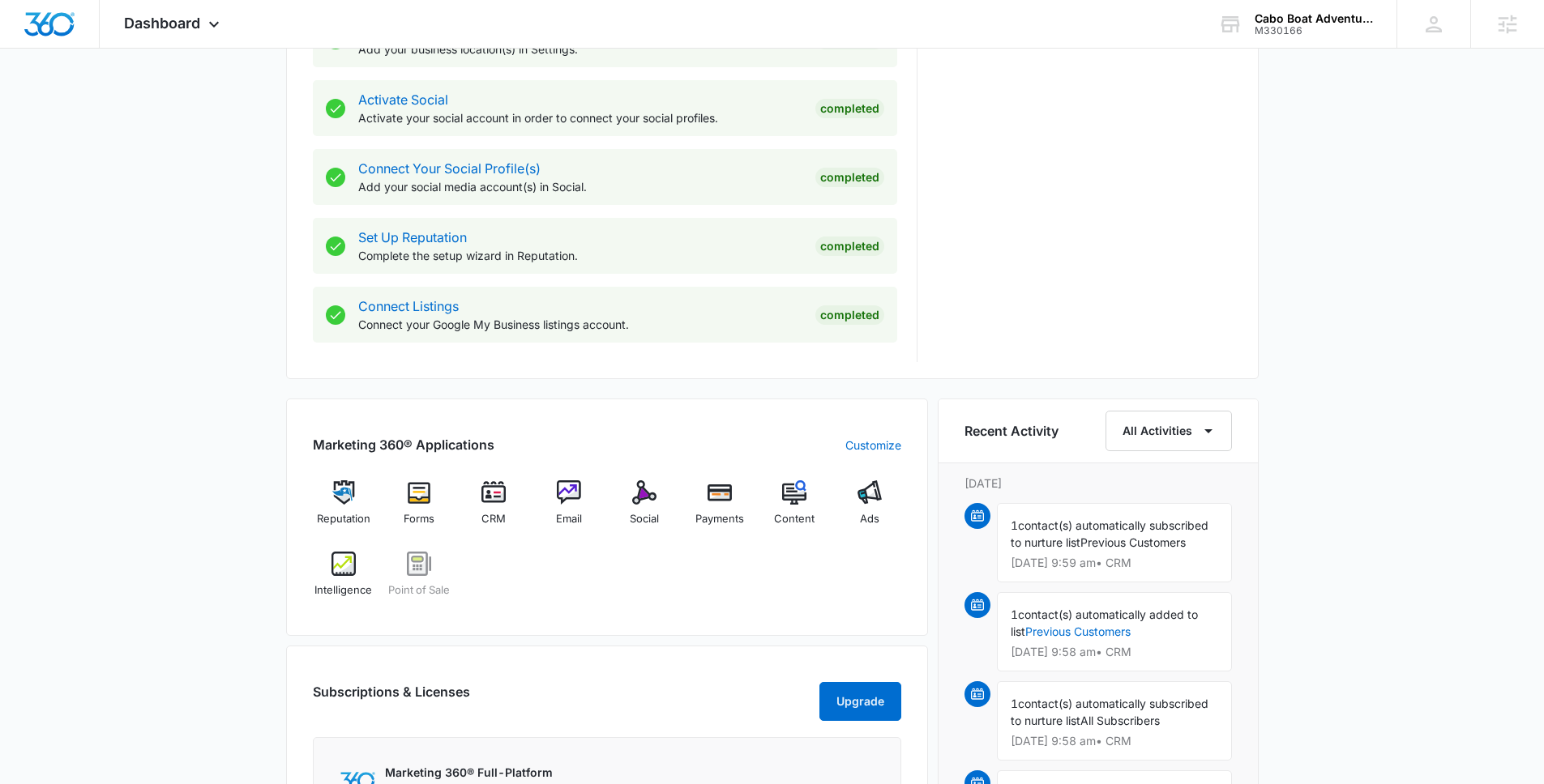
scroll to position [837, 0]
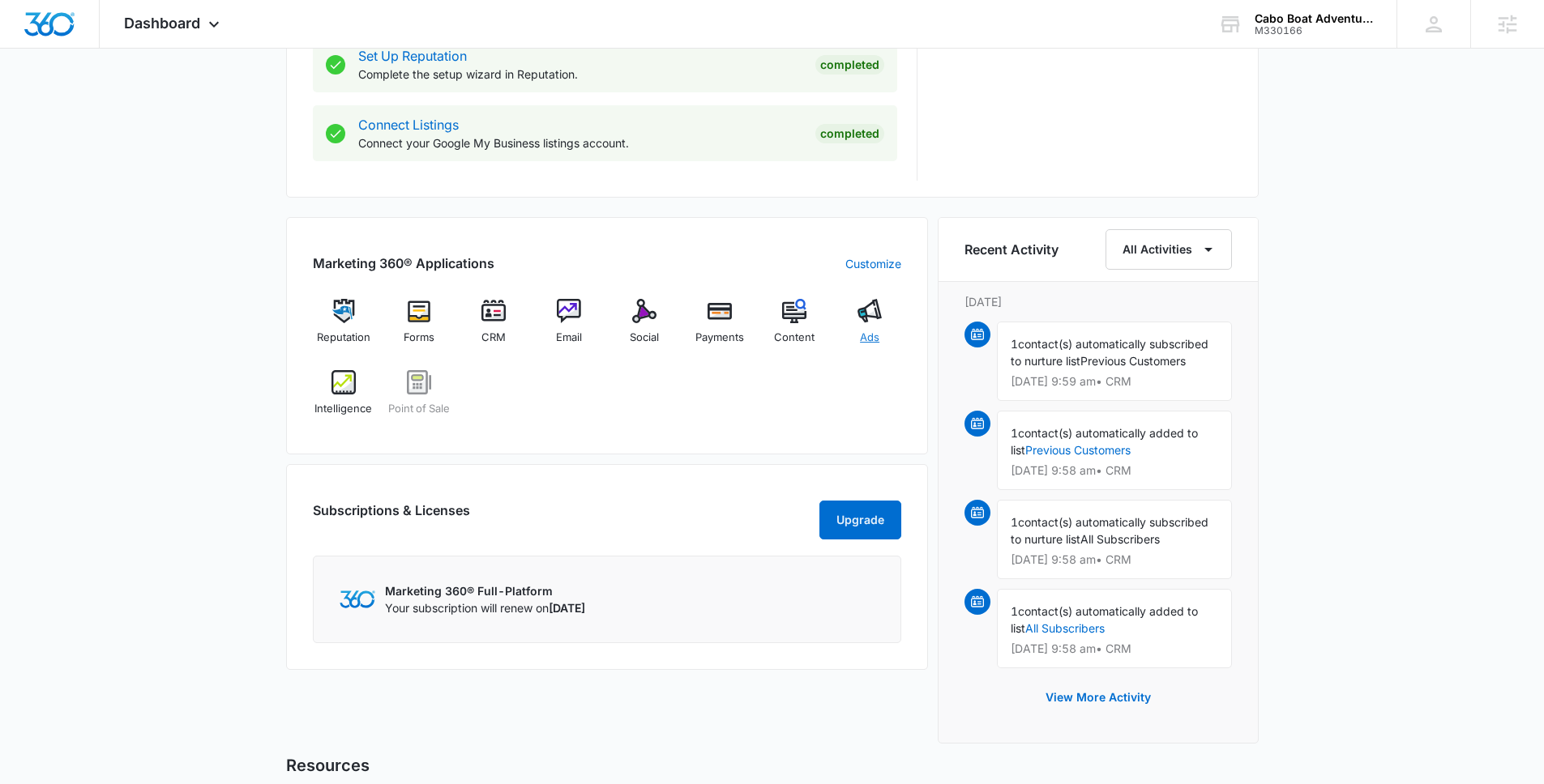
click at [877, 324] on div "Ads" at bounding box center [869, 327] width 62 height 58
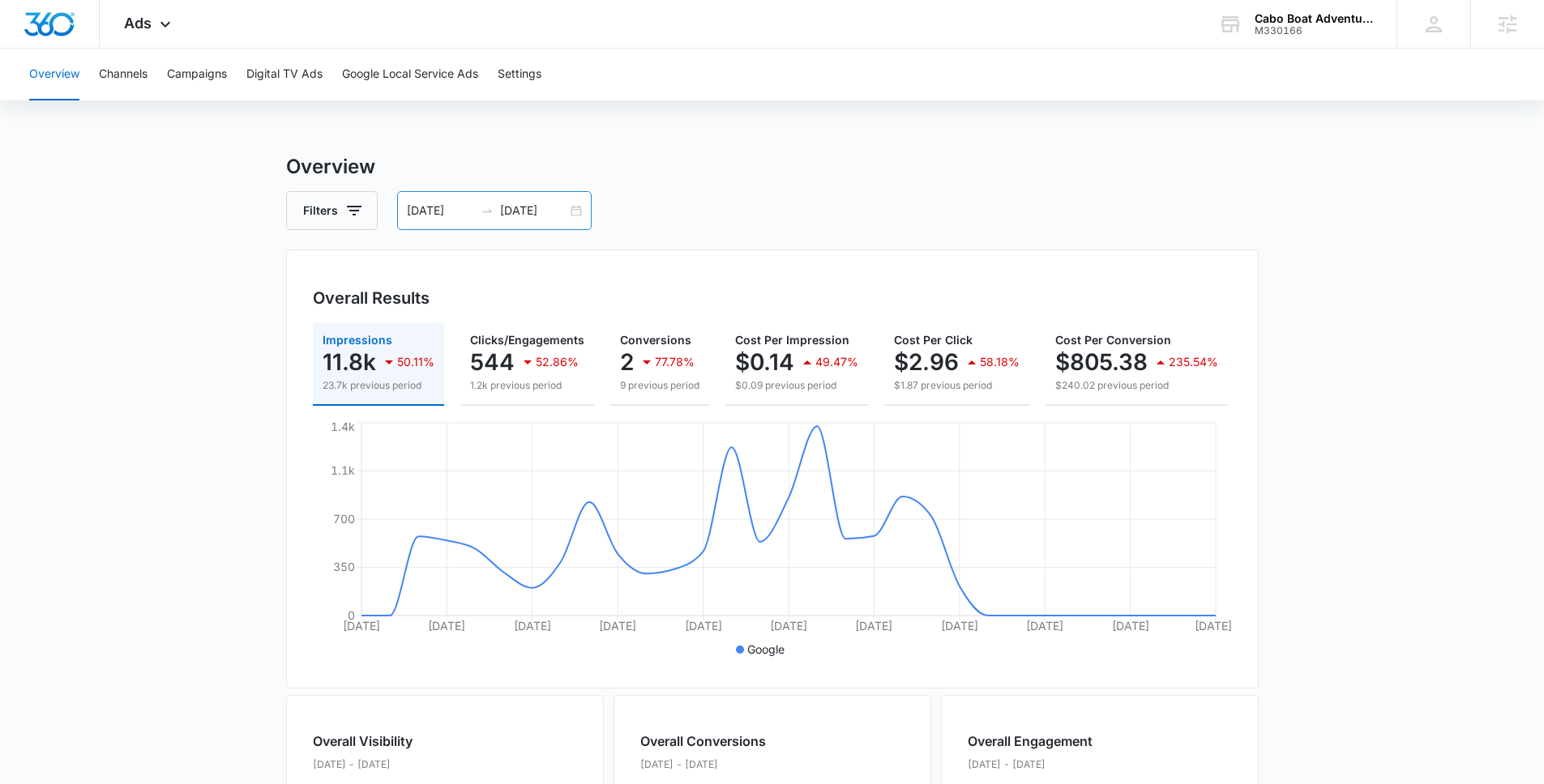
click at [575, 211] on div "[DATE] [DATE]" at bounding box center [494, 210] width 195 height 39
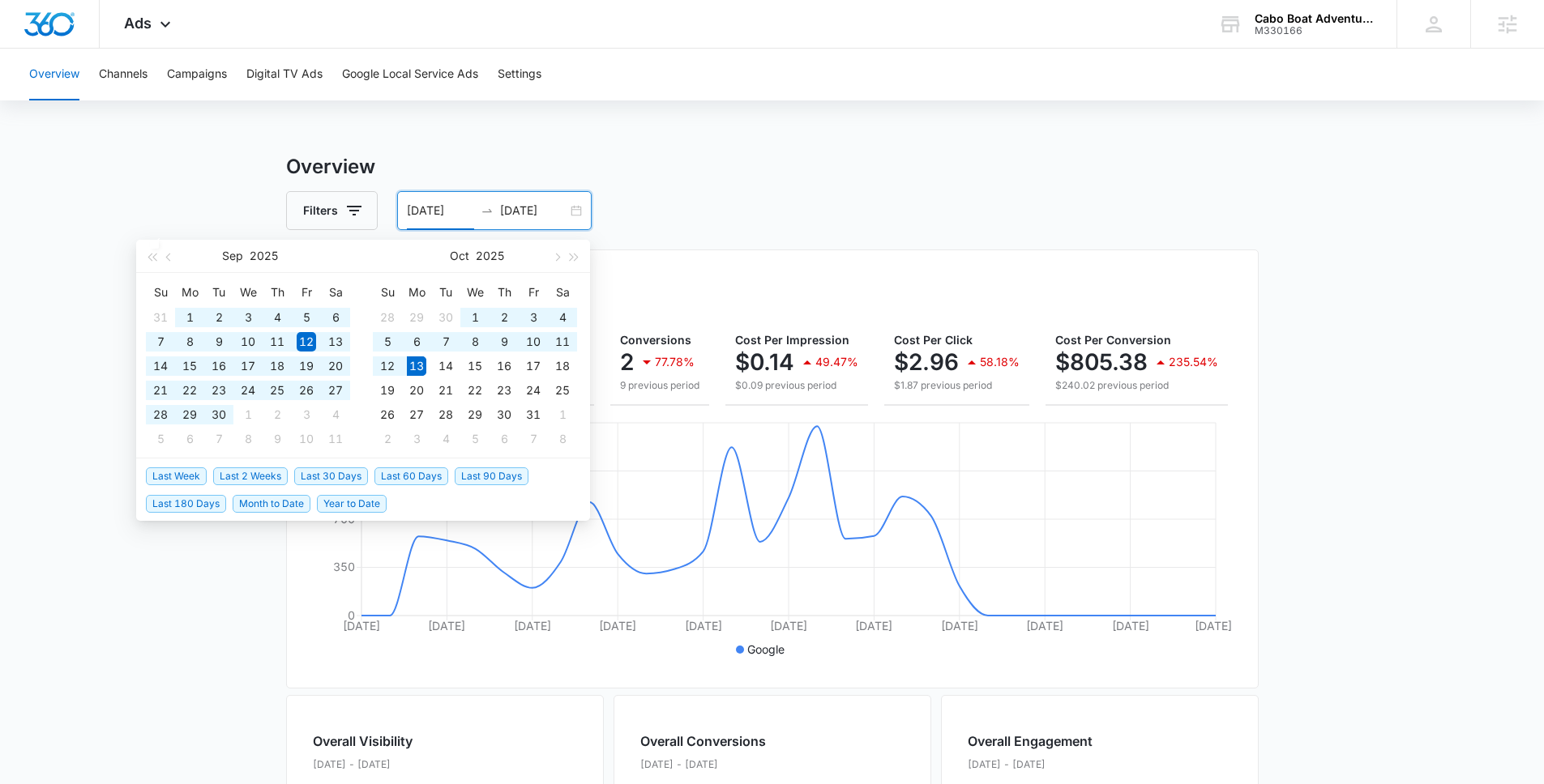
click at [190, 502] on span "Last 180 Days" at bounding box center [186, 504] width 80 height 18
type input "[DATE]"
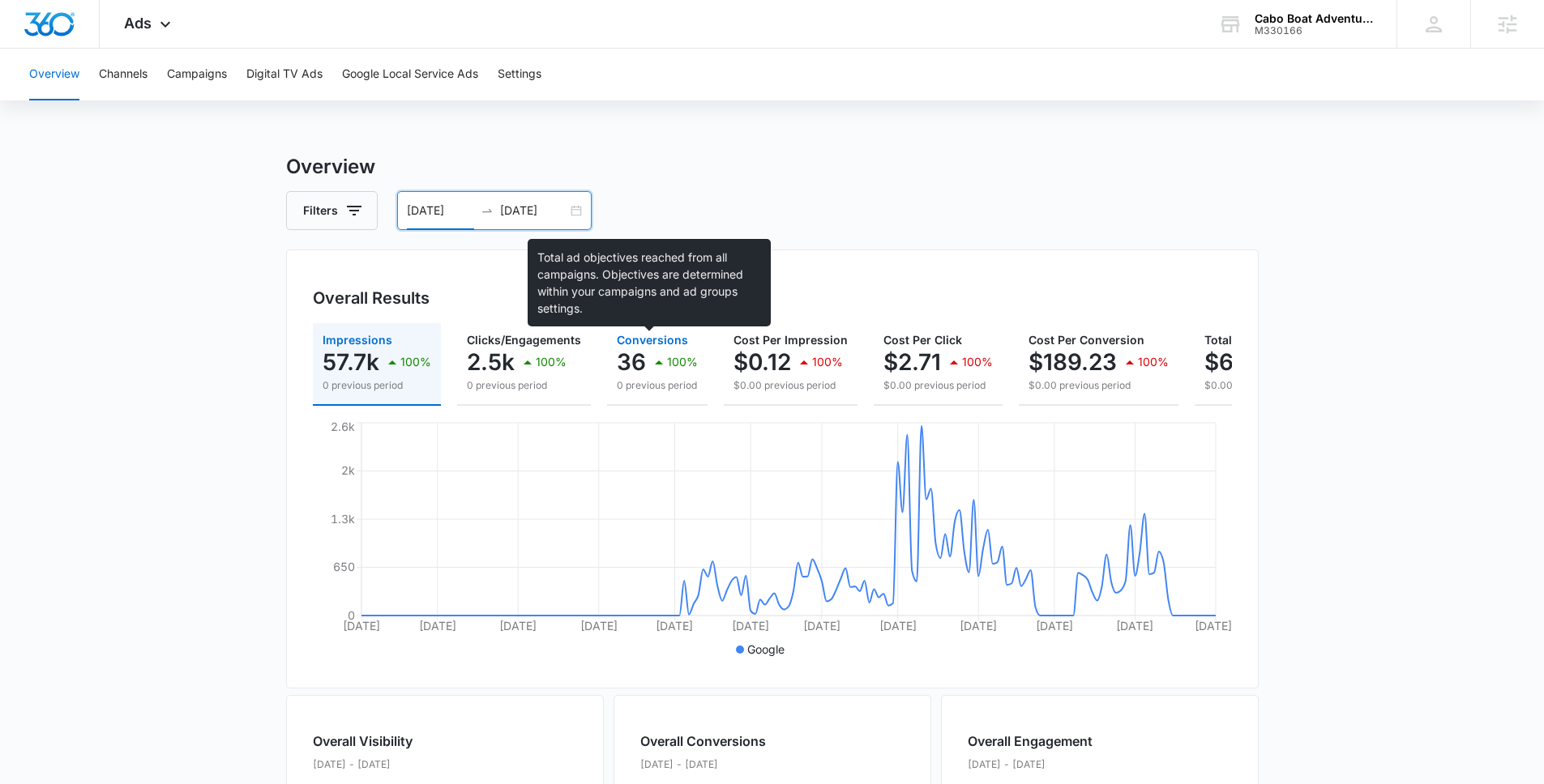
click at [649, 360] on icon "button" at bounding box center [658, 361] width 19 height 19
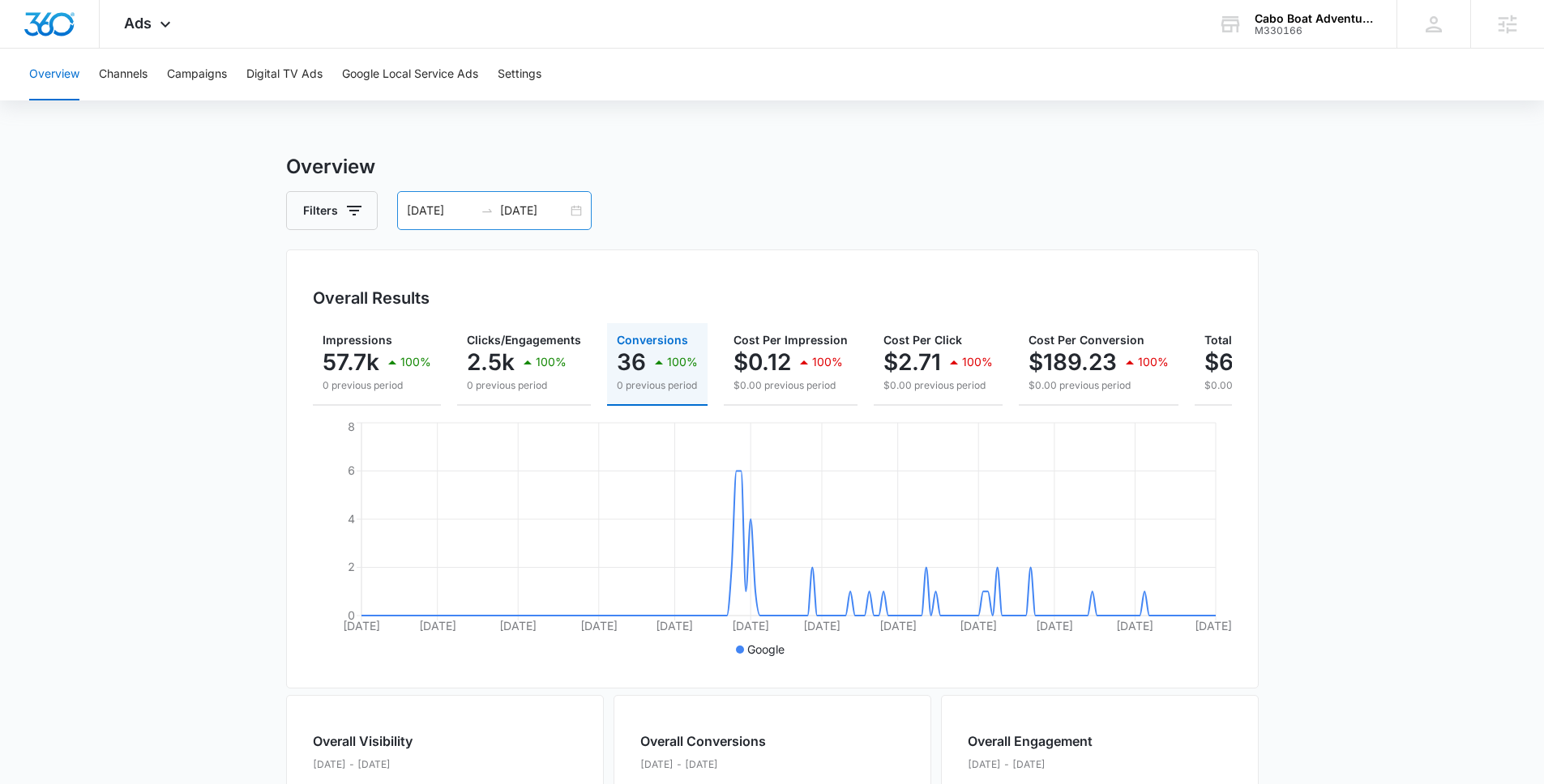
click at [572, 212] on div "[DATE] [DATE]" at bounding box center [494, 210] width 195 height 39
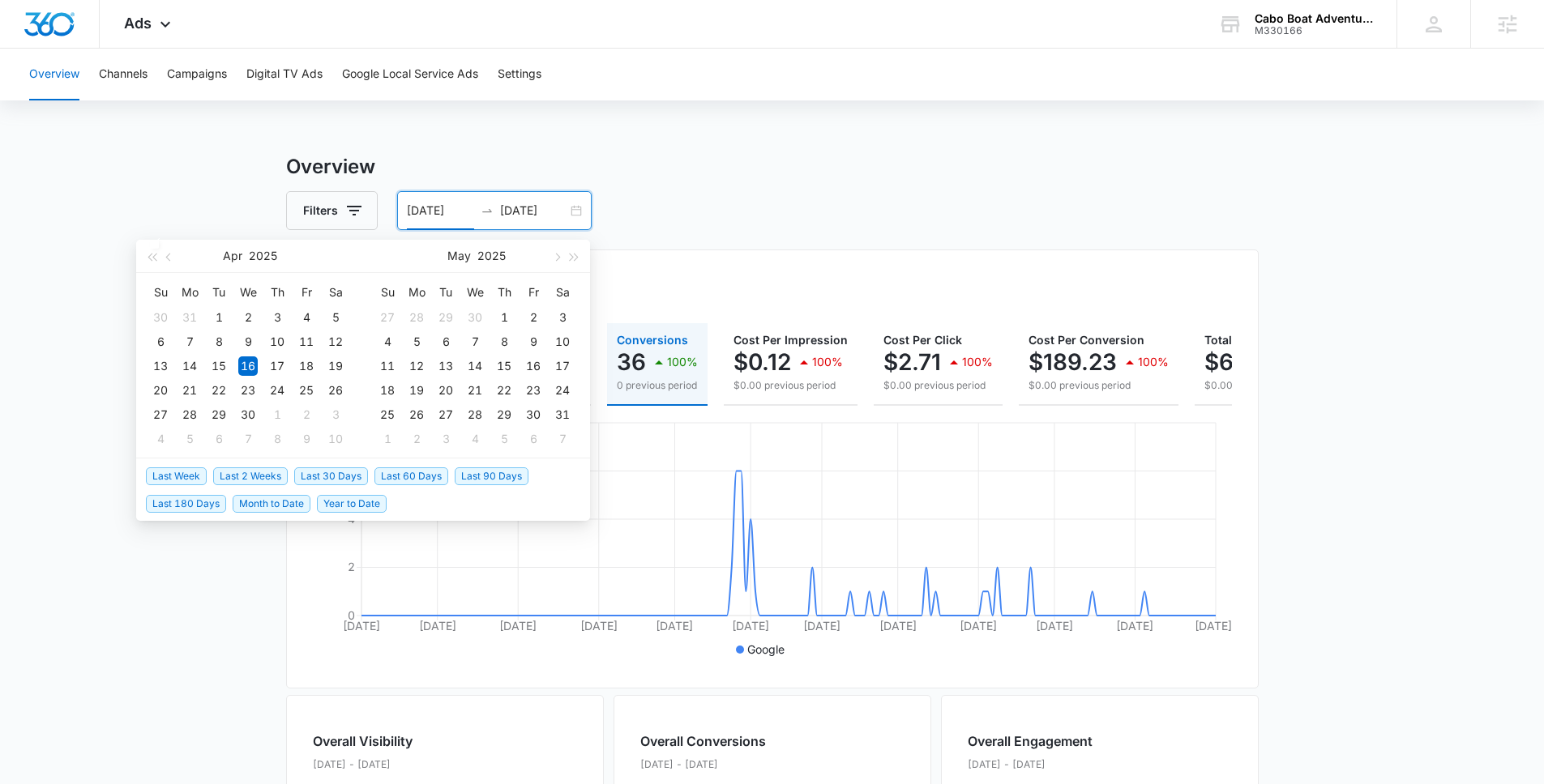
click at [305, 475] on span "Last 30 Days" at bounding box center [330, 476] width 73 height 18
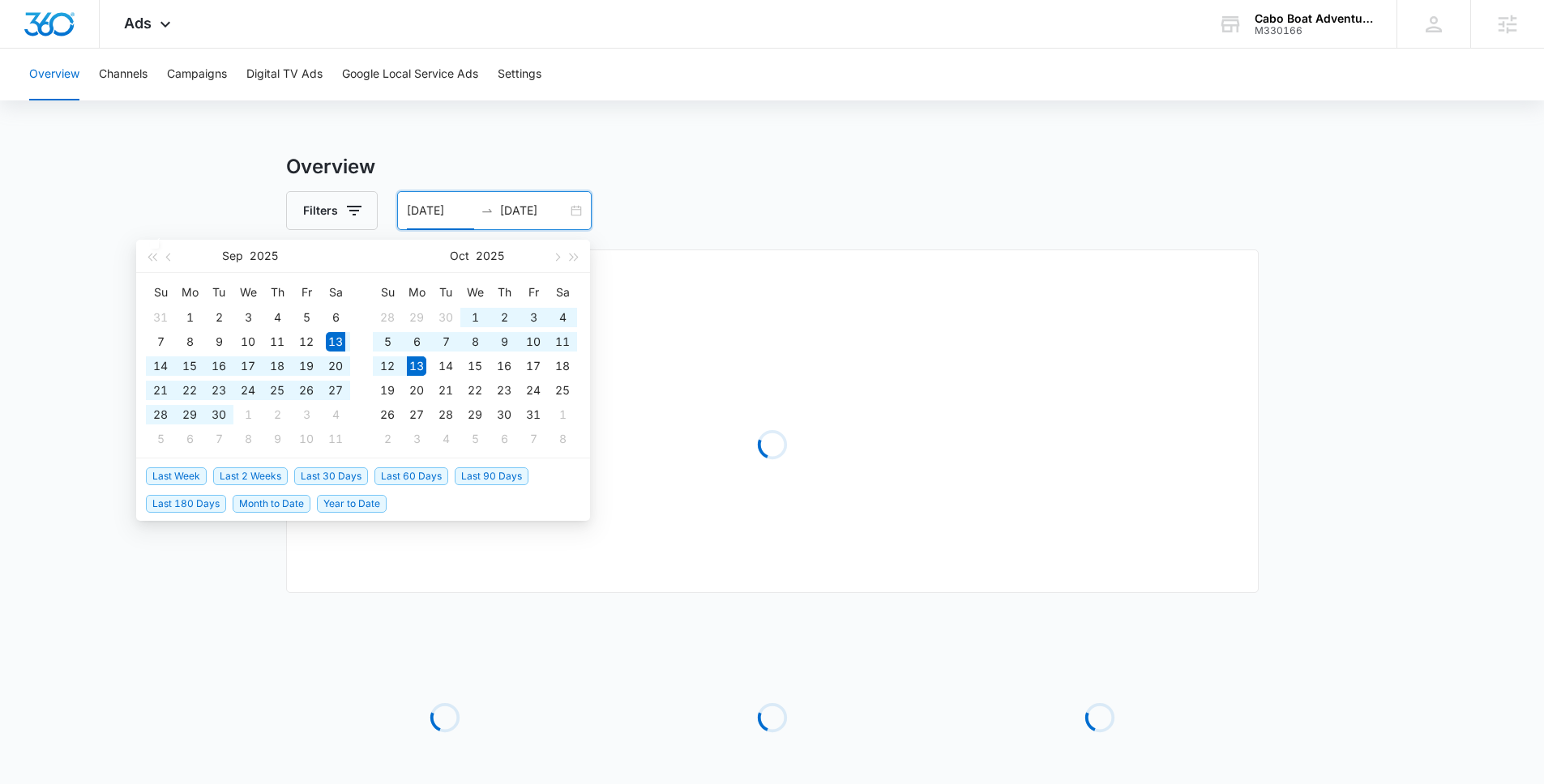
type input "[DATE]"
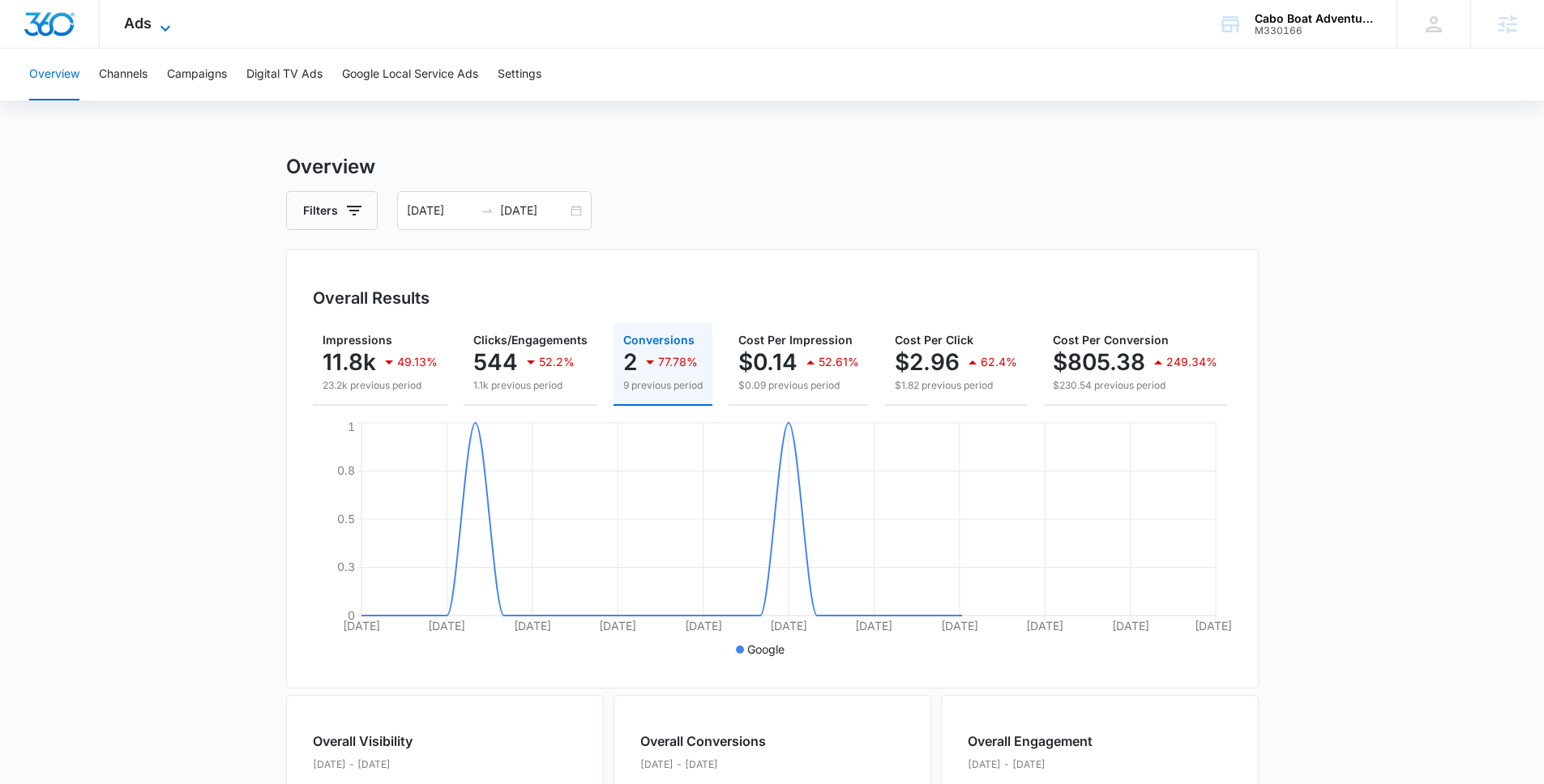
click at [142, 24] on span "Ads" at bounding box center [137, 23] width 28 height 17
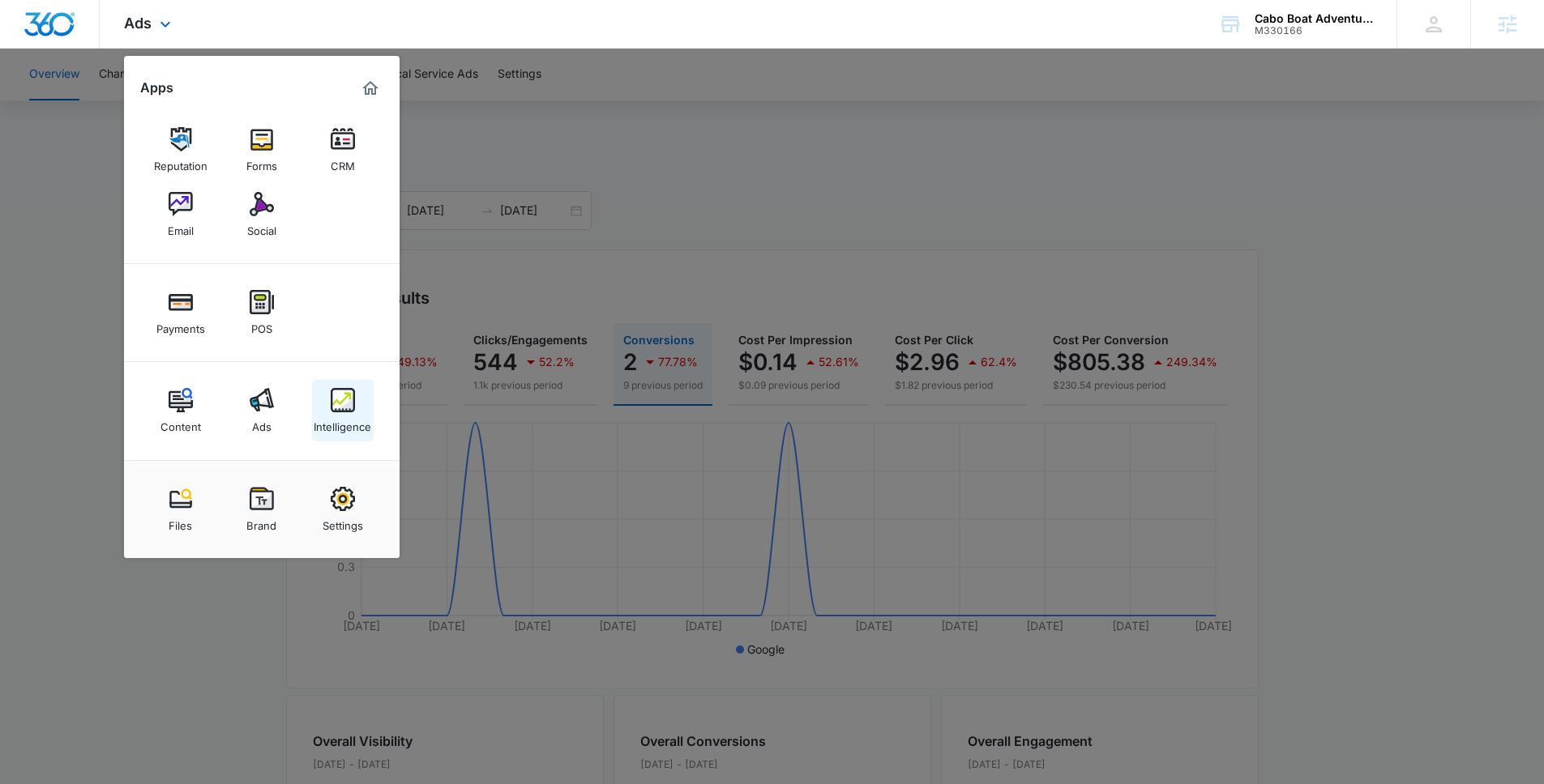
click at [342, 432] on div "Intelligence" at bounding box center [343, 423] width 57 height 21
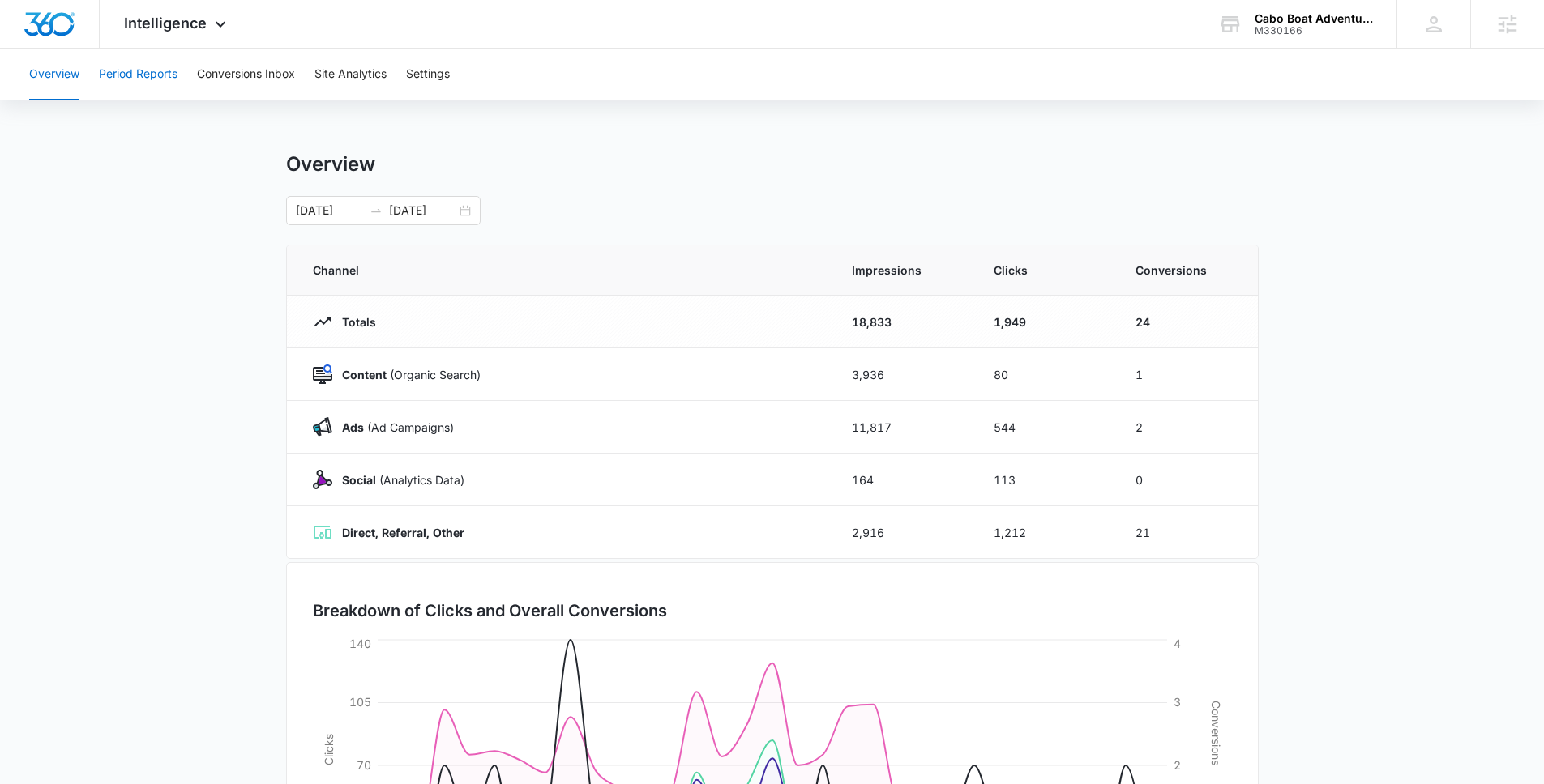
click at [152, 72] on button "Period Reports" at bounding box center [138, 74] width 78 height 52
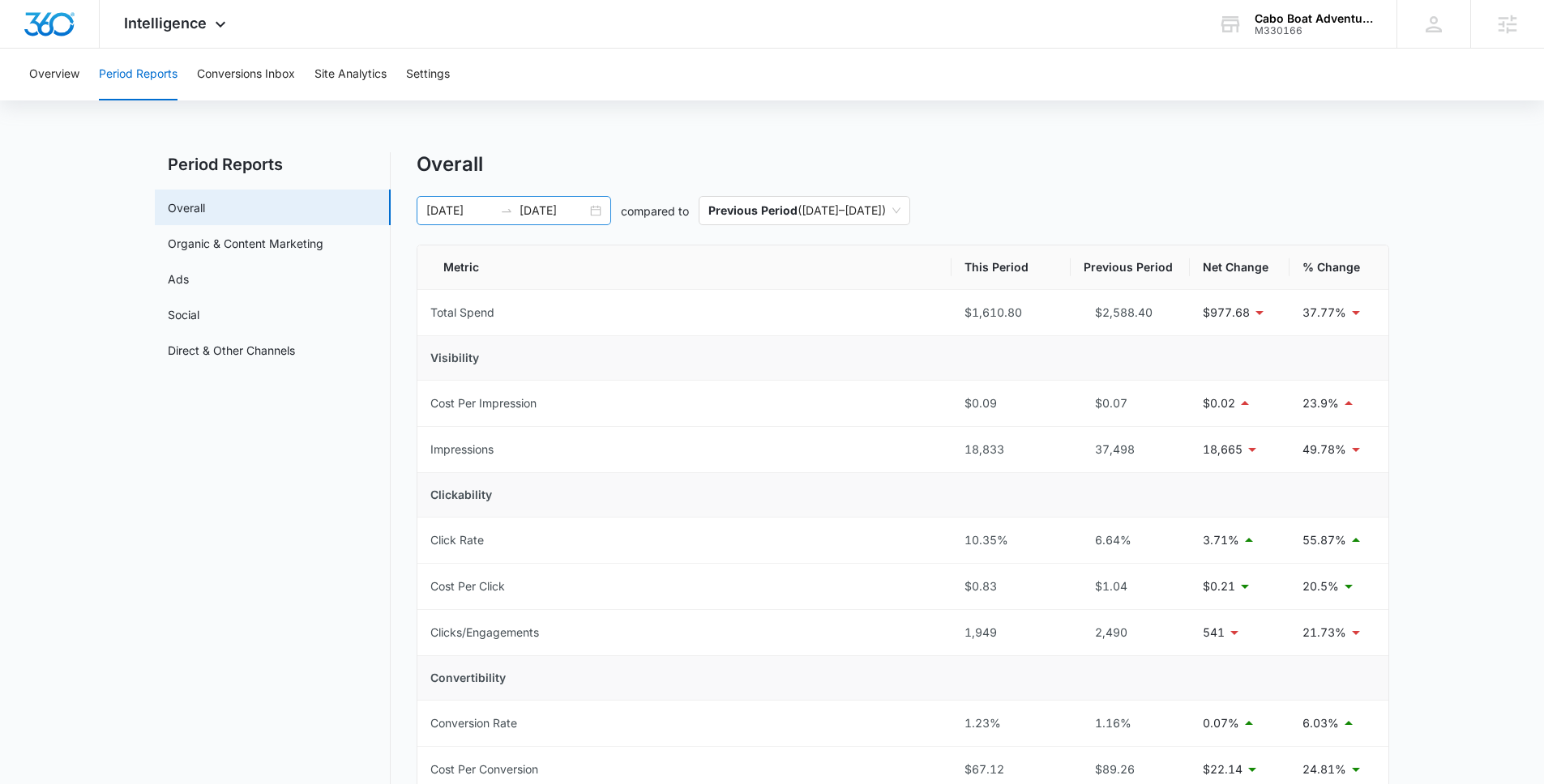
click at [596, 207] on div "[DATE] [DATE]" at bounding box center [513, 210] width 195 height 30
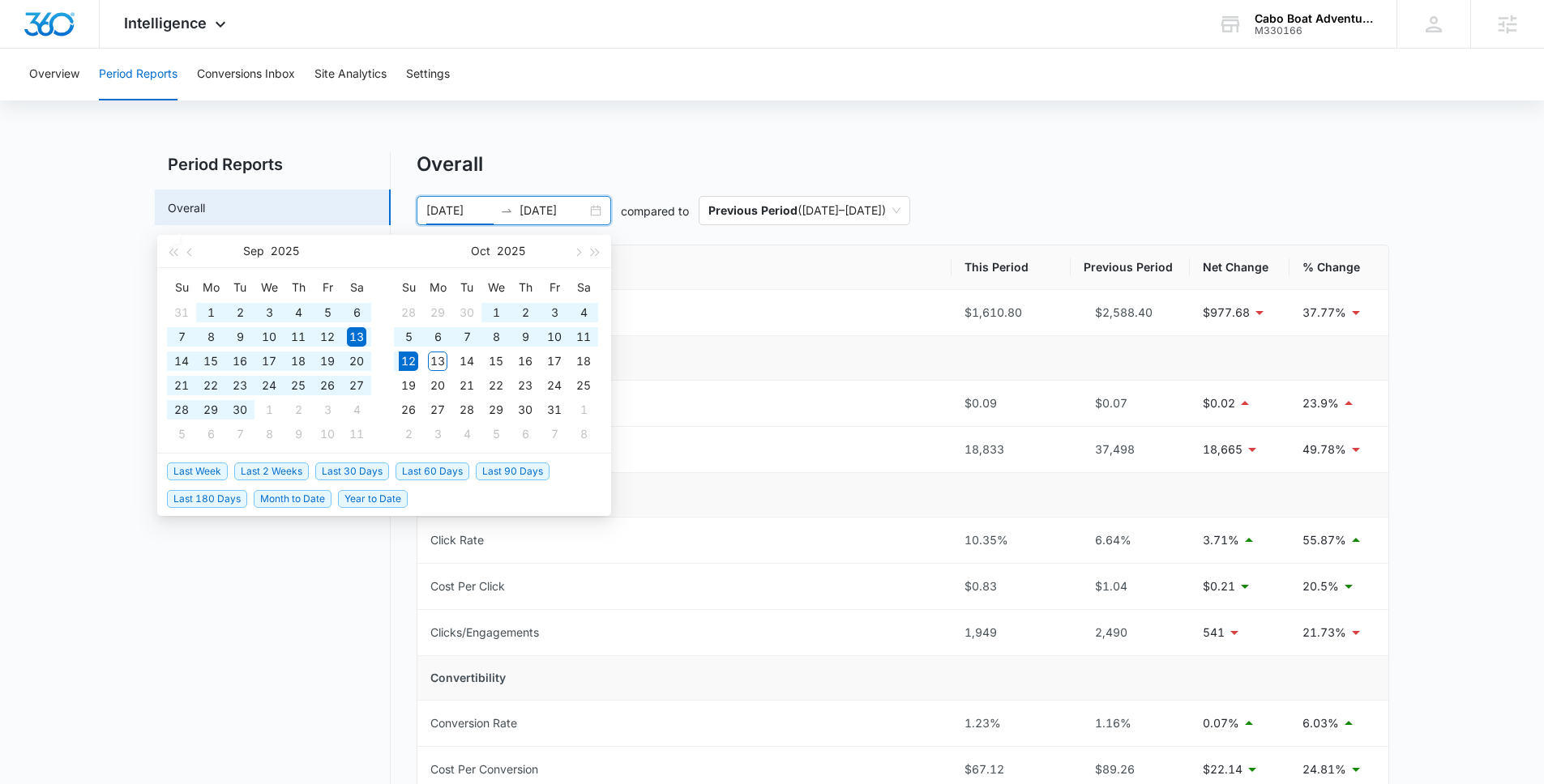
click at [422, 471] on span "Last 60 Days" at bounding box center [431, 471] width 73 height 18
type input "[DATE]"
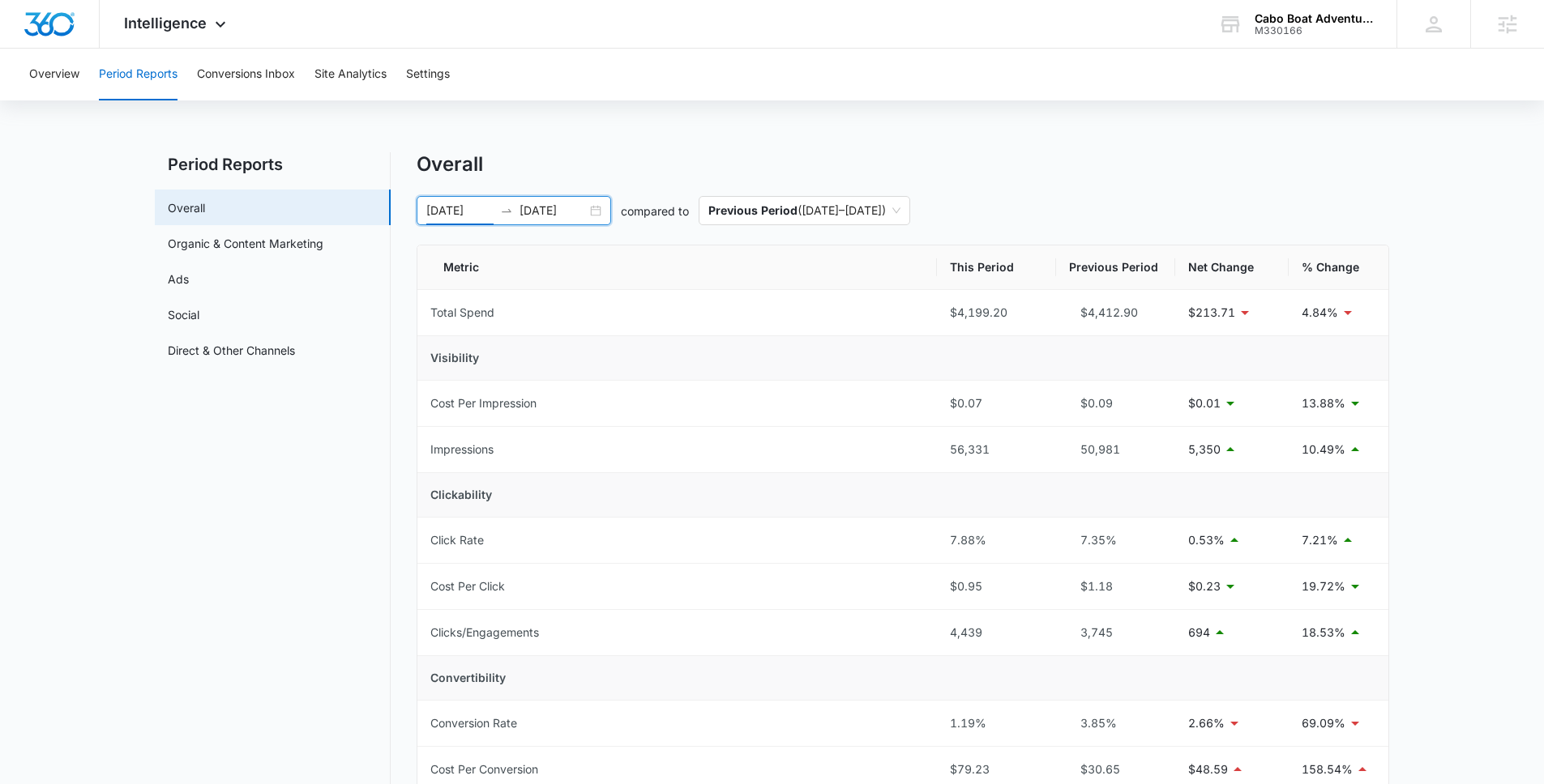
click at [595, 212] on div "[DATE] [DATE]" at bounding box center [513, 210] width 195 height 30
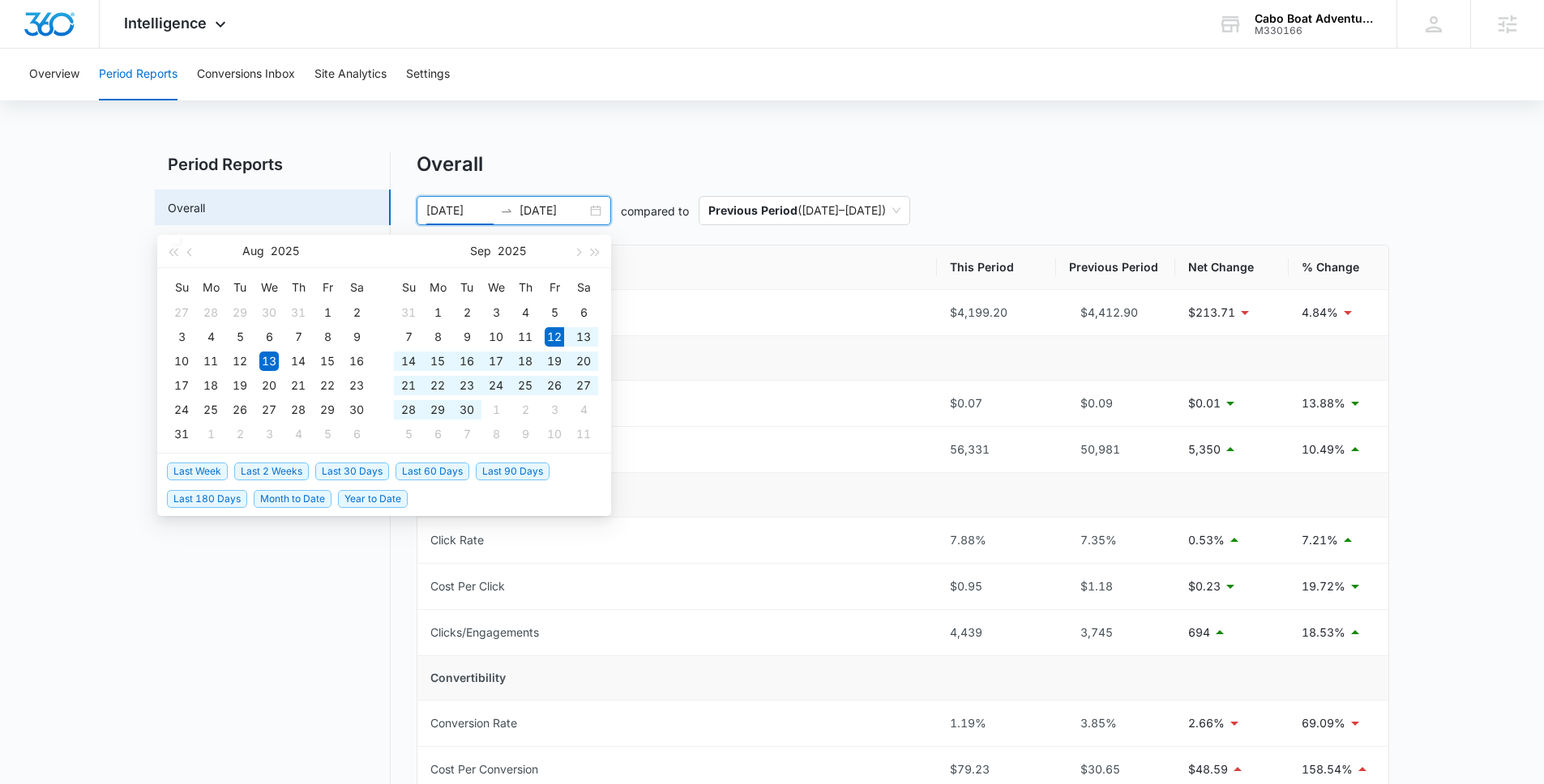
click at [357, 470] on span "Last 30 Days" at bounding box center [351, 471] width 73 height 18
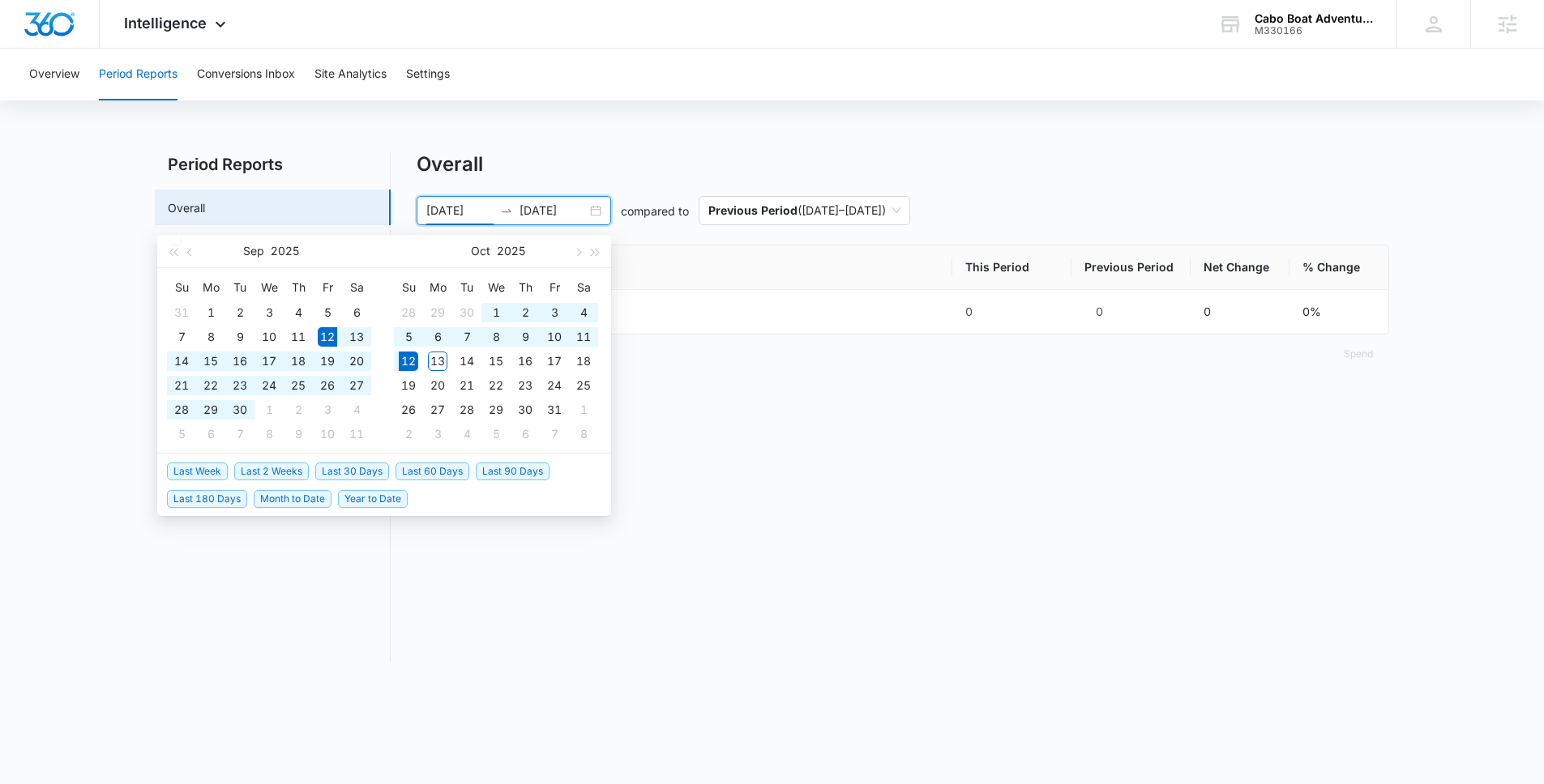
type input "[DATE]"
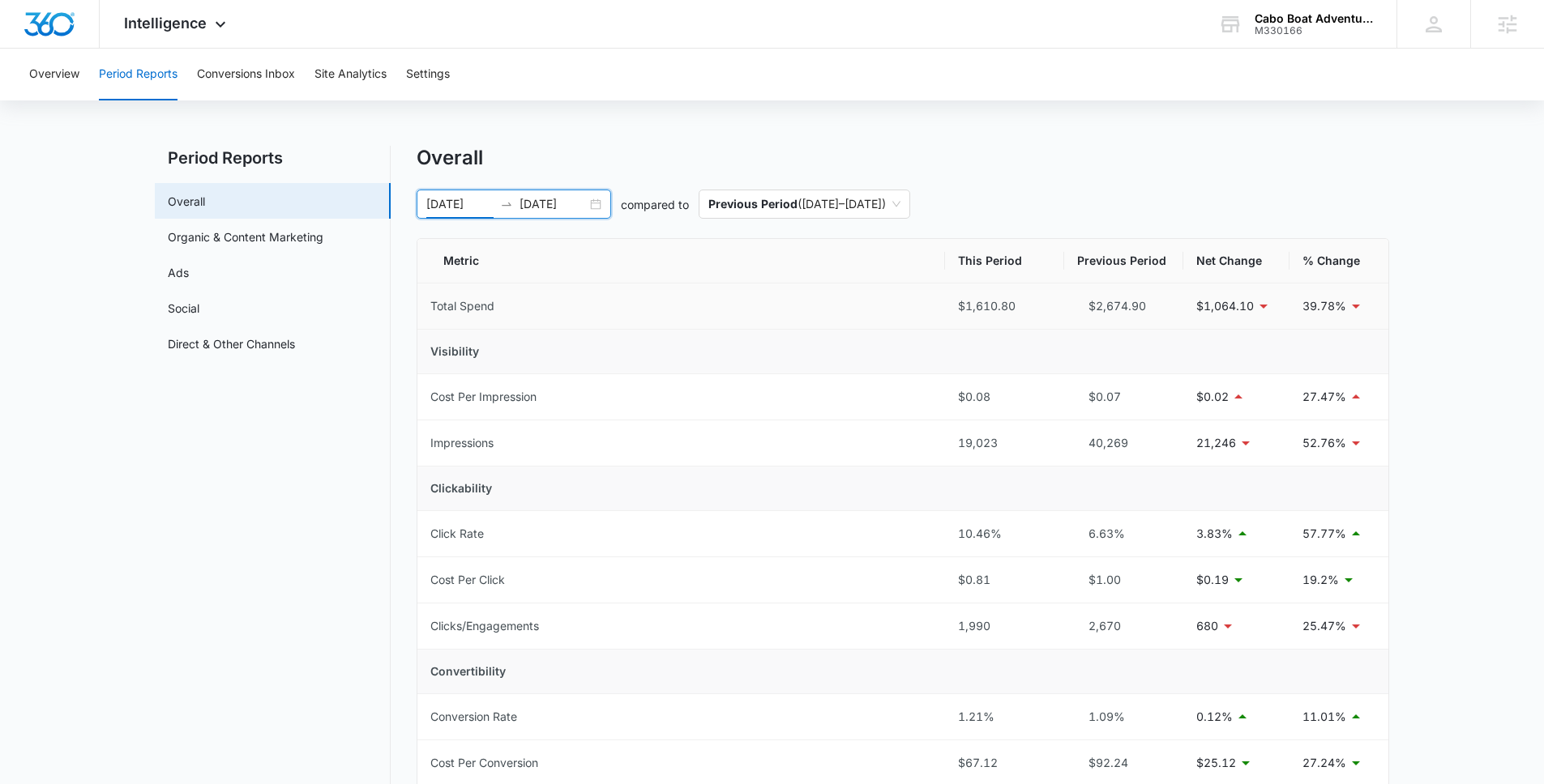
scroll to position [19, 0]
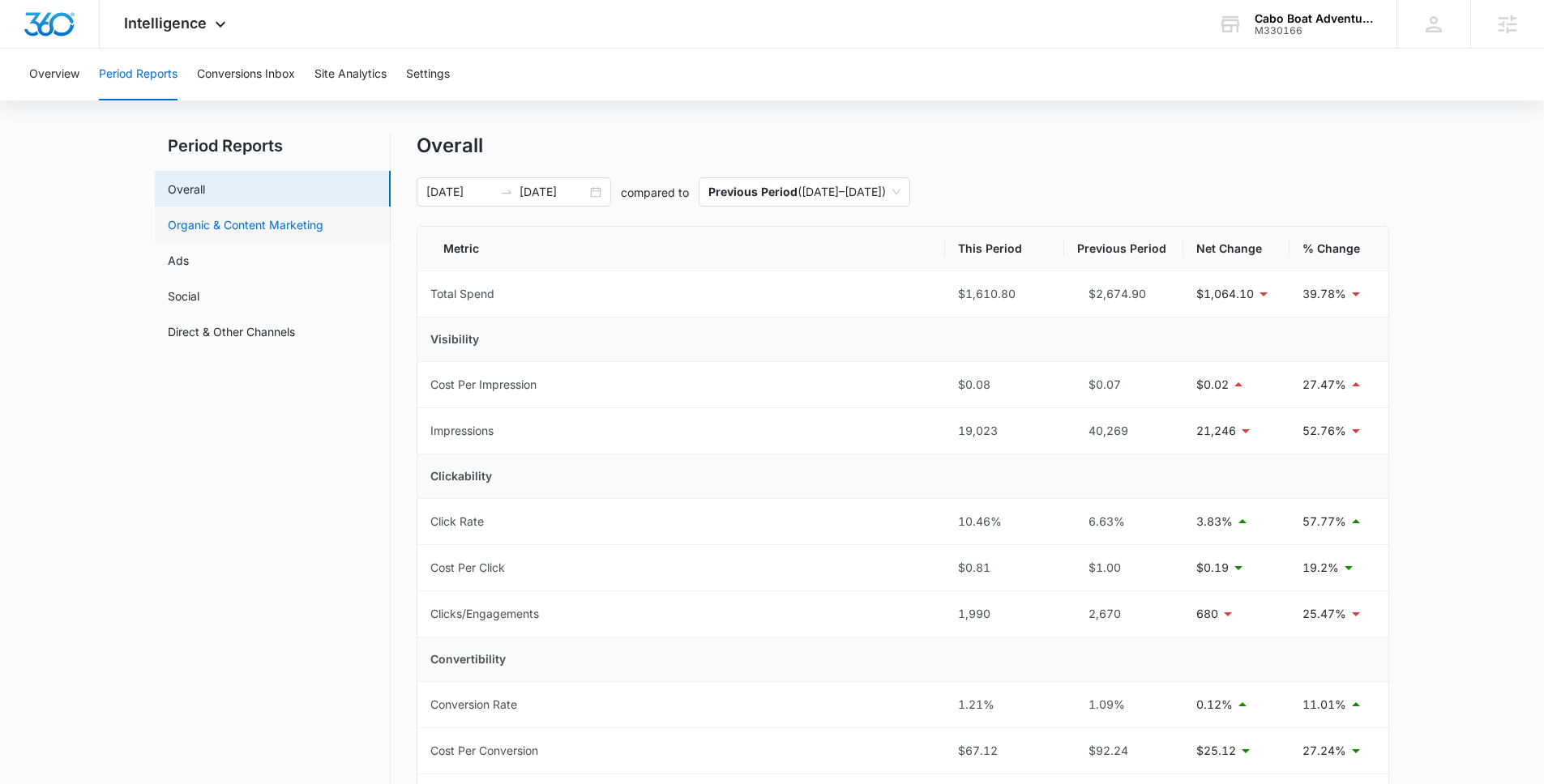
click at [269, 232] on link "Organic & Content Marketing" at bounding box center [245, 225] width 156 height 17
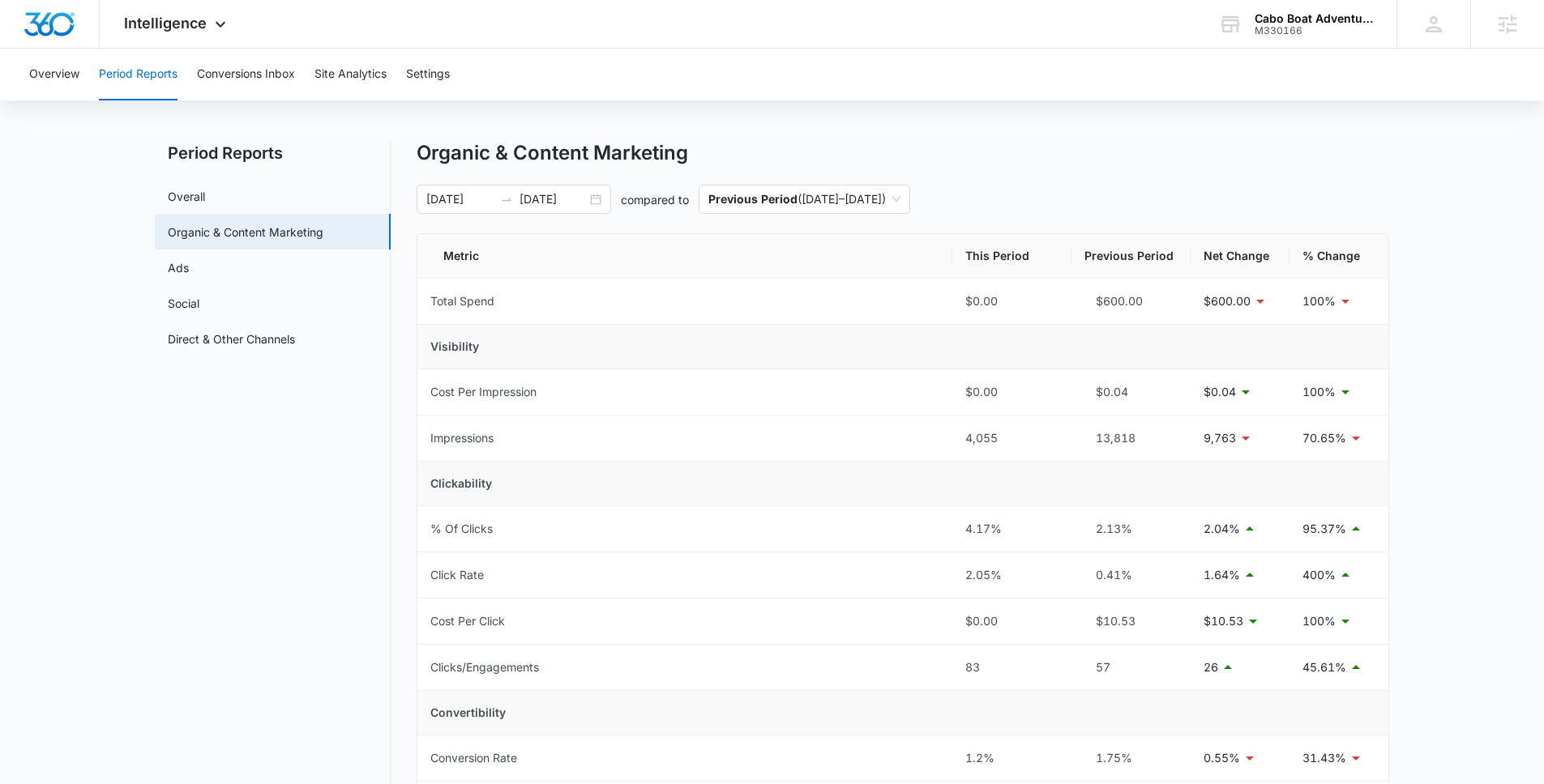
scroll to position [10, 0]
click at [189, 271] on link "Ads" at bounding box center [178, 269] width 21 height 17
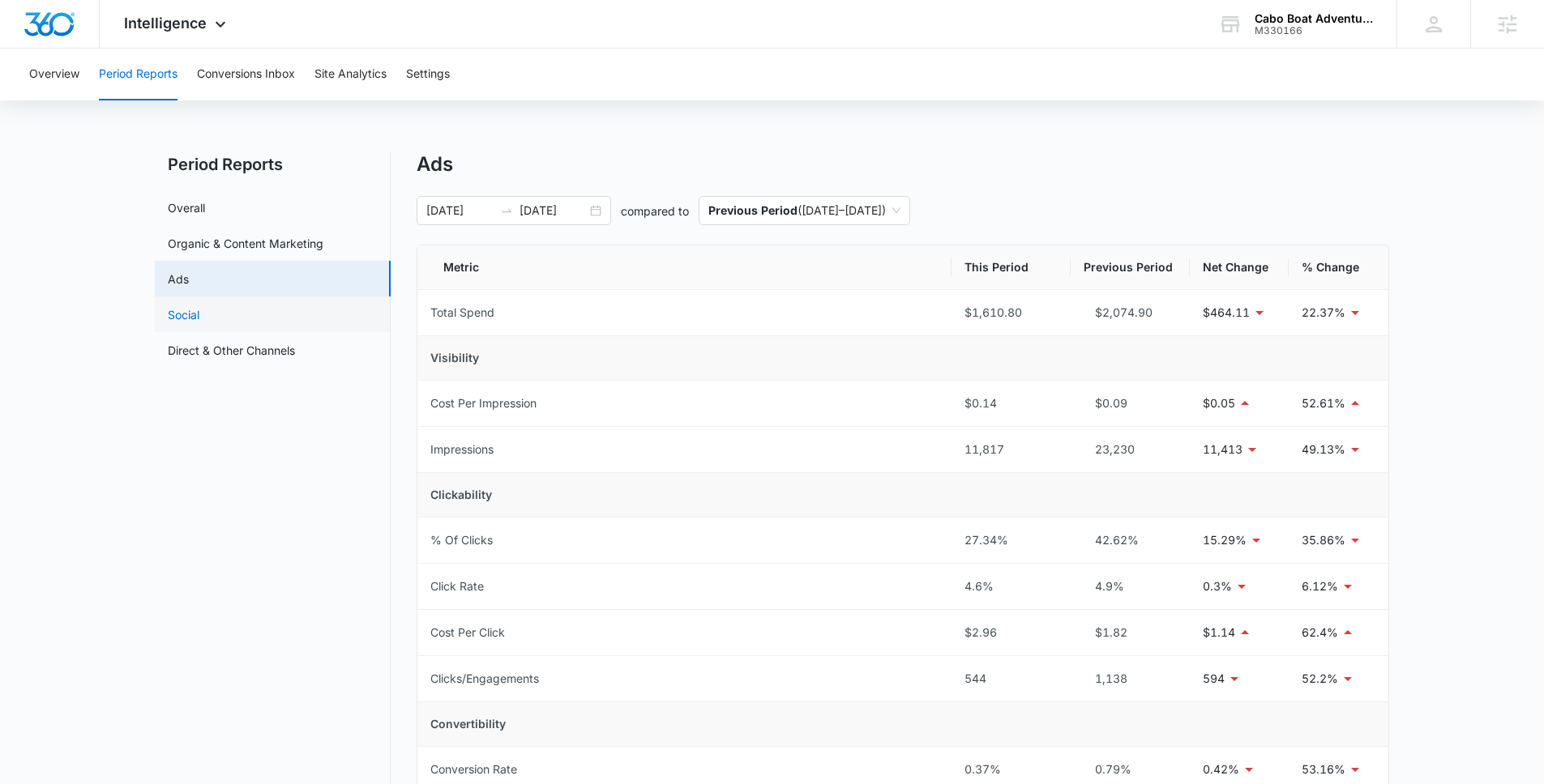
click at [199, 312] on link "Social" at bounding box center [183, 315] width 31 height 17
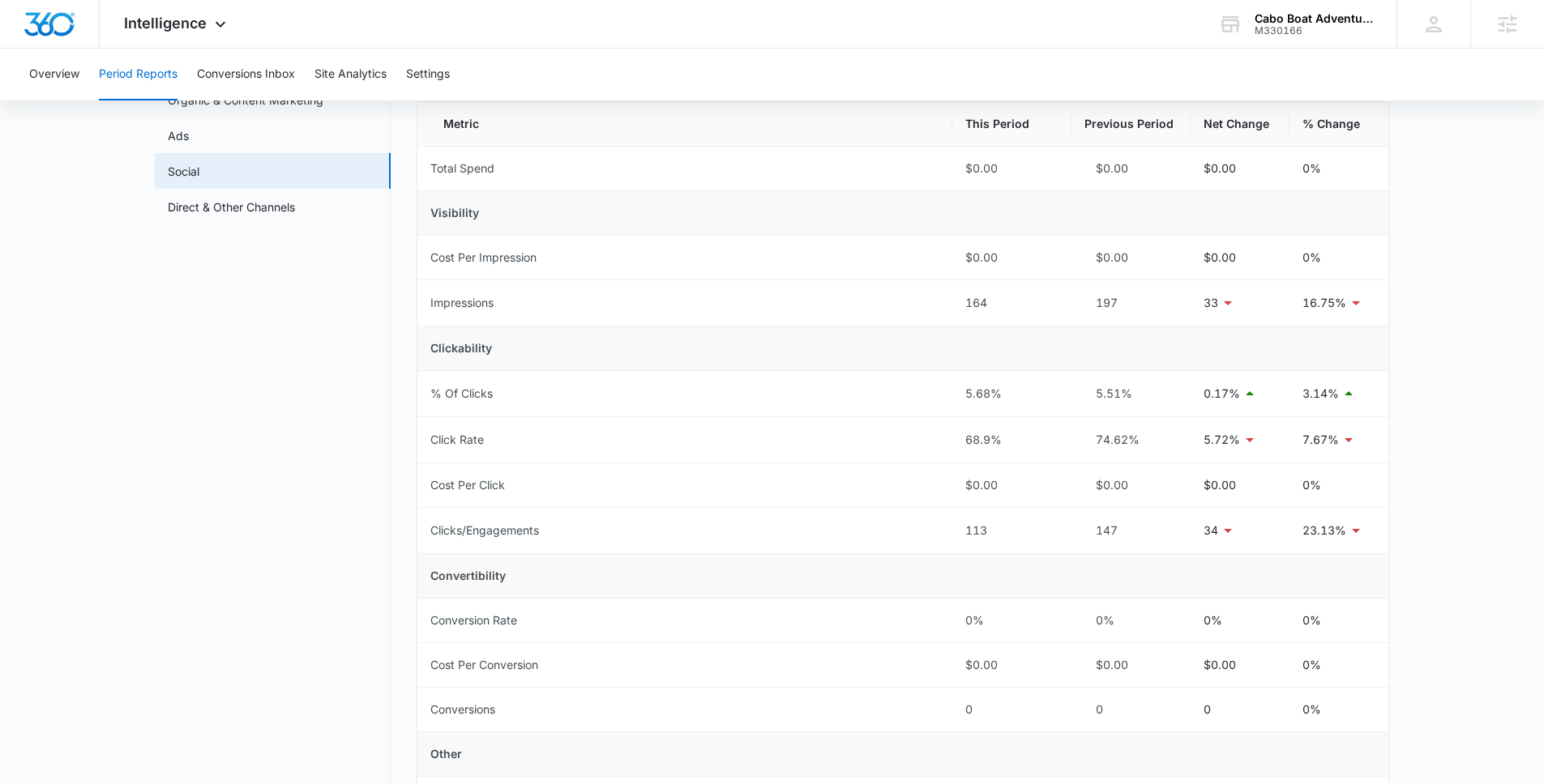
scroll to position [141, 0]
click at [209, 203] on link "Direct & Other Channels" at bounding box center [231, 210] width 127 height 17
